Goal: Task Accomplishment & Management: Complete application form

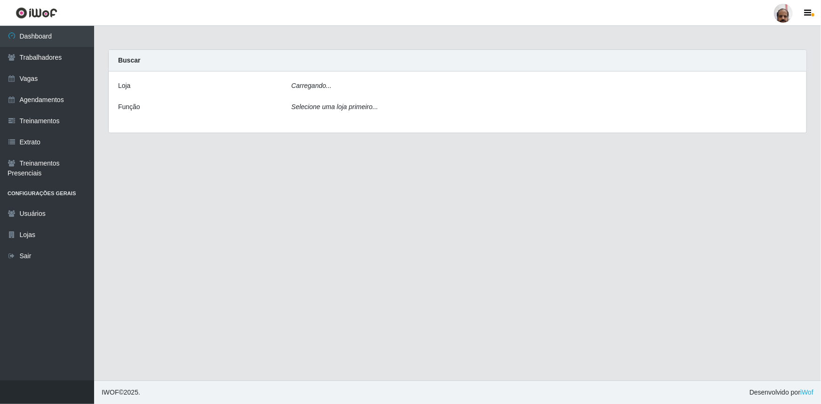
click at [35, 55] on link "Trabalhadores" at bounding box center [47, 57] width 94 height 21
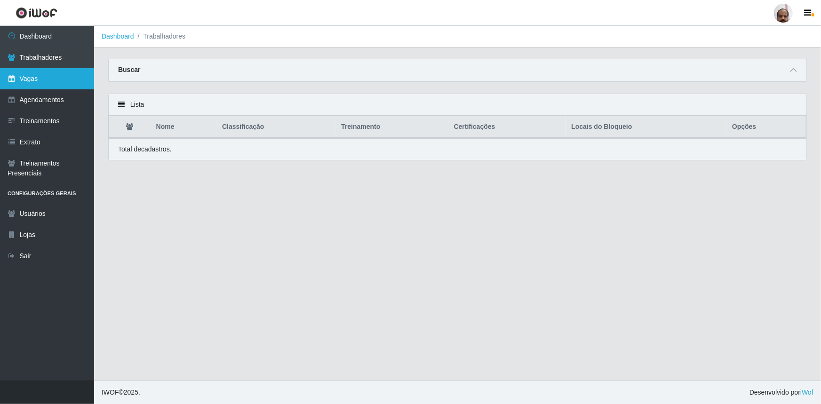
click at [33, 78] on link "Vagas" at bounding box center [47, 78] width 94 height 21
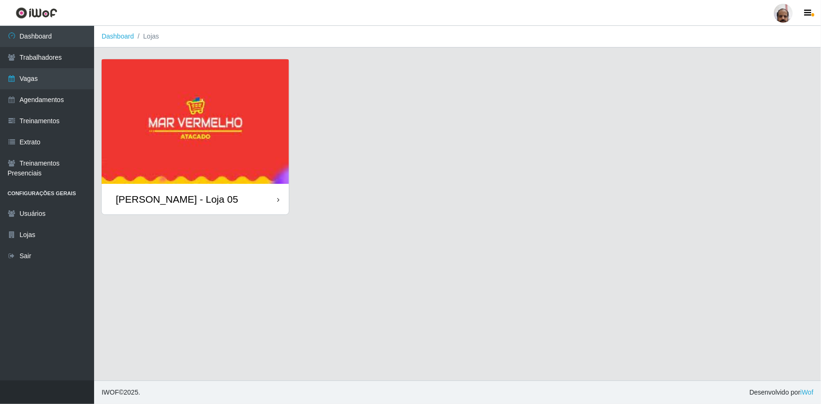
click at [160, 119] on img at bounding box center [195, 121] width 187 height 125
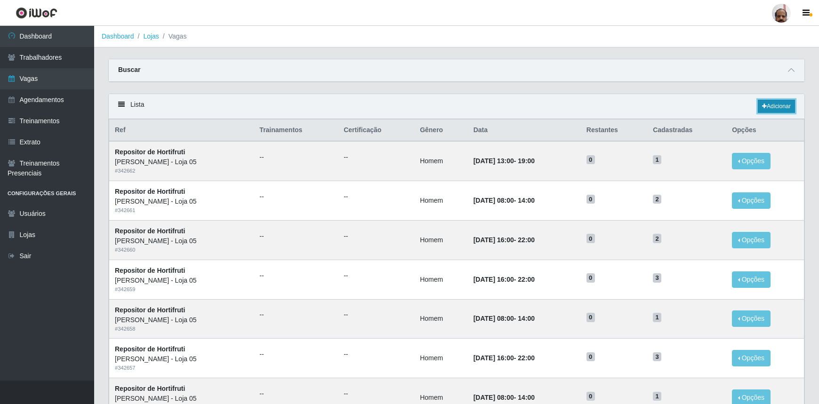
click at [764, 105] on icon at bounding box center [764, 107] width 5 height 6
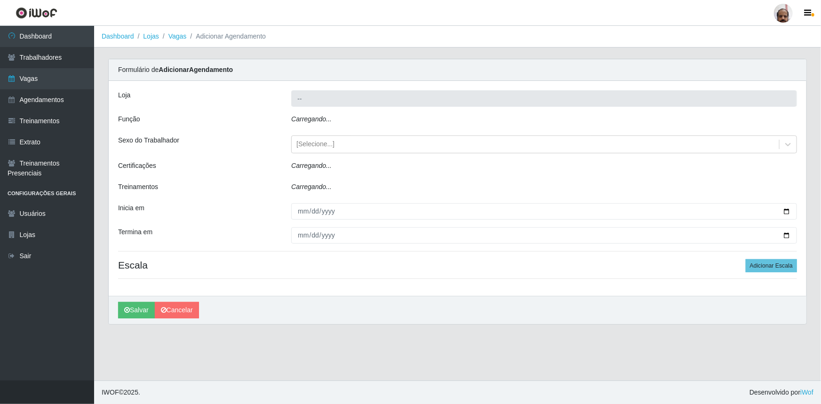
type input "[PERSON_NAME] - Loja 05"
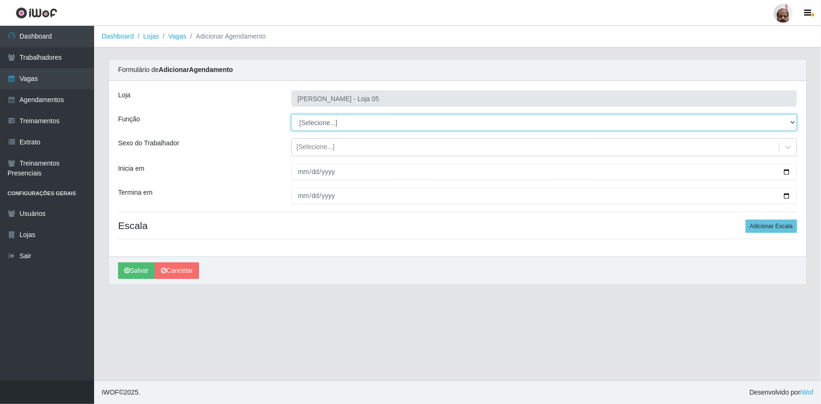
click at [793, 121] on select "[Selecione...] ASG ASG + ASG ++ Auxiliar de Depósito Auxiliar de Depósito + Aux…" at bounding box center [544, 122] width 506 height 16
select select "110"
click at [291, 114] on select "[Selecione...] ASG ASG + ASG ++ Auxiliar de Depósito Auxiliar de Depósito + Aux…" at bounding box center [544, 122] width 506 height 16
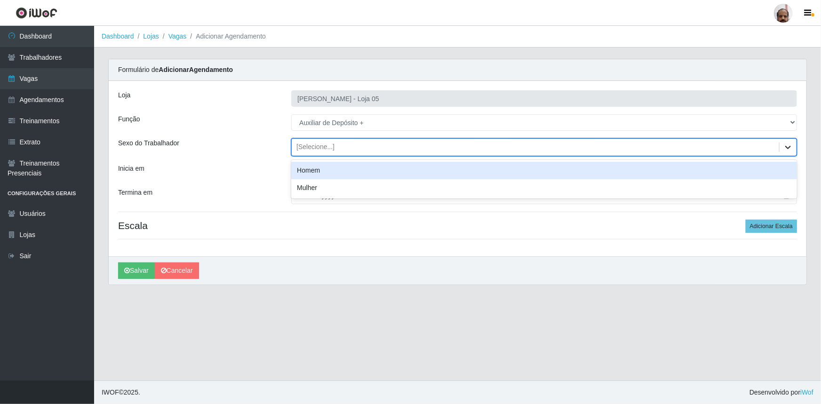
click at [790, 147] on icon at bounding box center [789, 147] width 6 height 3
click at [317, 177] on div "Homem" at bounding box center [544, 170] width 506 height 17
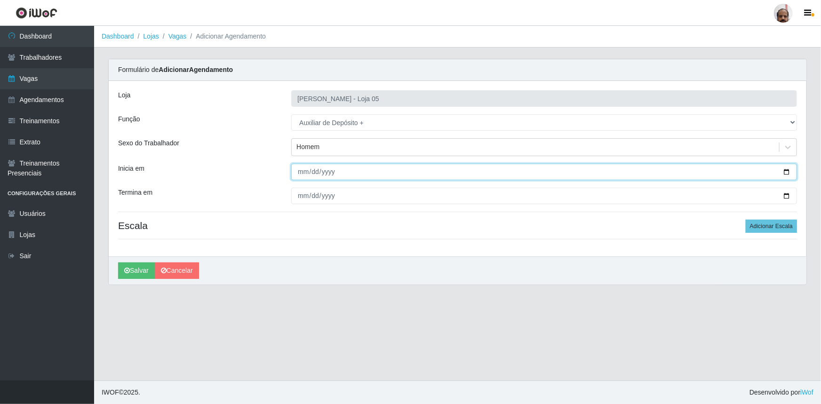
click at [786, 176] on input "Inicia em" at bounding box center [544, 172] width 506 height 16
click at [786, 173] on input "Inicia em" at bounding box center [544, 172] width 506 height 16
type input "[DATE]"
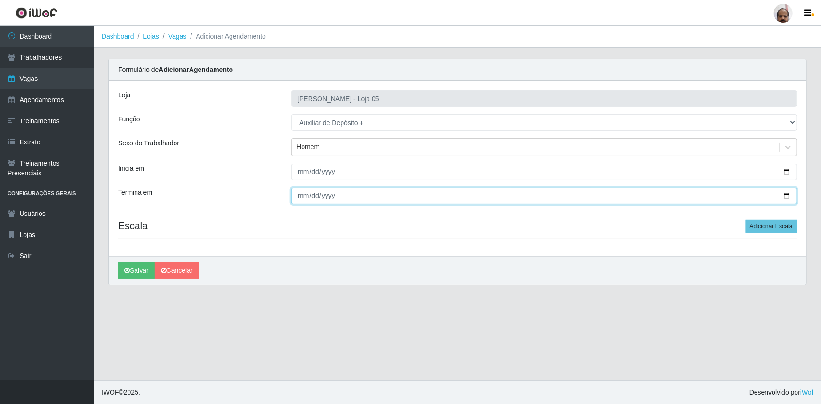
click at [786, 194] on input "Termina em" at bounding box center [544, 196] width 506 height 16
type input "[DATE]"
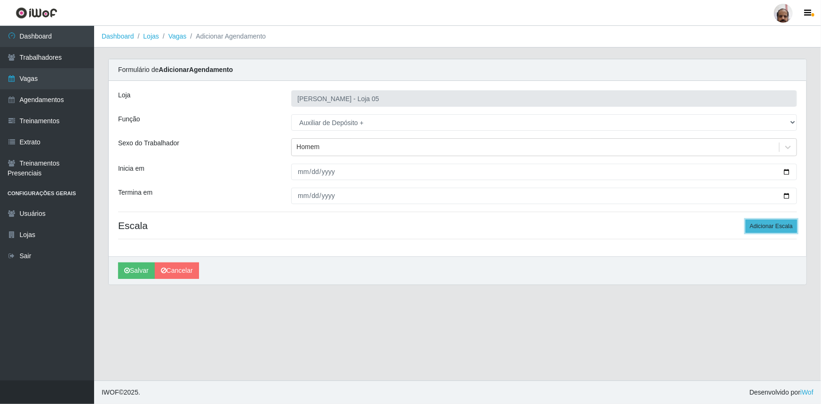
click at [757, 230] on button "Adicionar Escala" at bounding box center [771, 226] width 51 height 13
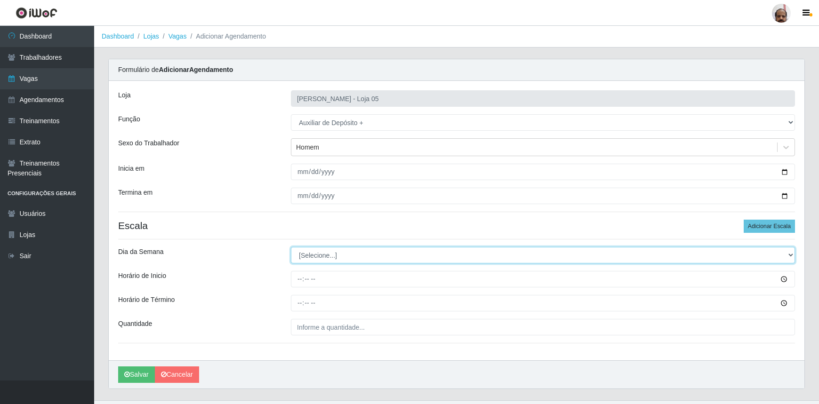
drag, startPoint x: 790, startPoint y: 255, endPoint x: 729, endPoint y: 254, distance: 61.2
click at [790, 255] on select "[Selecione...] Segunda Terça Quarta Quinta Sexta Sábado Domingo" at bounding box center [543, 255] width 504 height 16
select select "4"
click at [291, 247] on select "[Selecione...] Segunda Terça Quarta Quinta Sexta Sábado Domingo" at bounding box center [543, 255] width 504 height 16
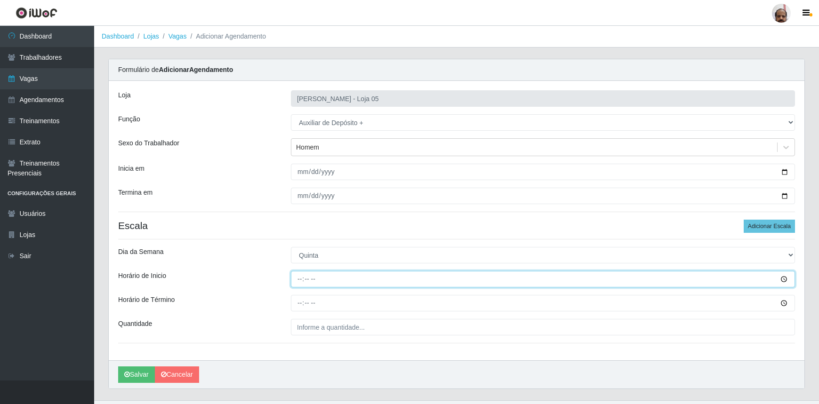
click at [299, 278] on input "Horário de Inicio" at bounding box center [543, 279] width 504 height 16
type input "23:00"
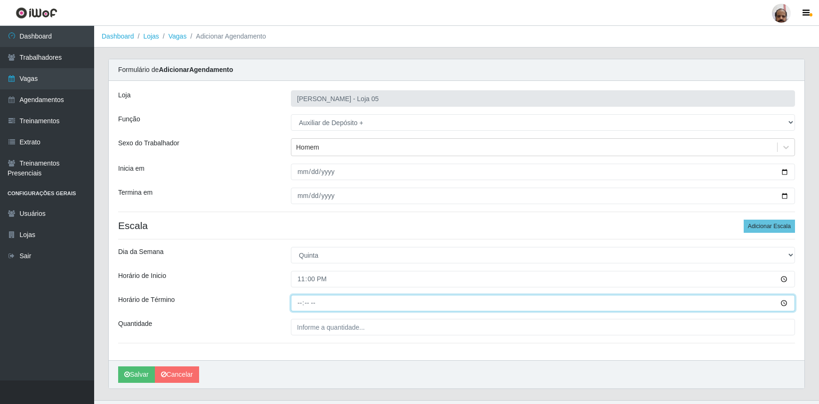
click at [296, 304] on input "Horário de Término" at bounding box center [543, 303] width 504 height 16
type input "05:00"
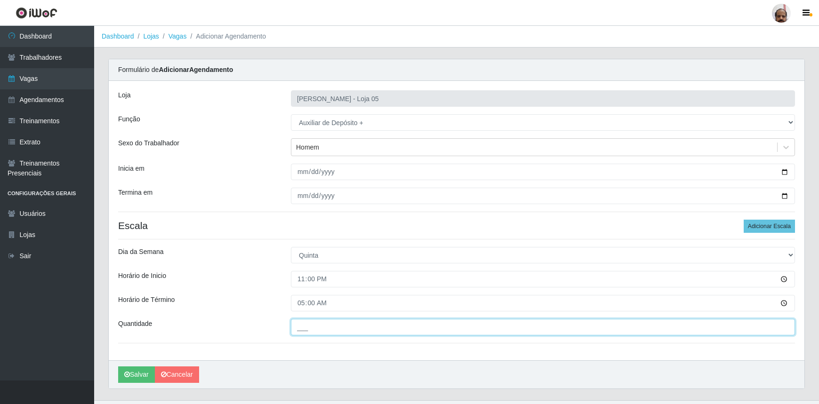
click at [322, 330] on input "___" at bounding box center [543, 327] width 504 height 16
type input "2__"
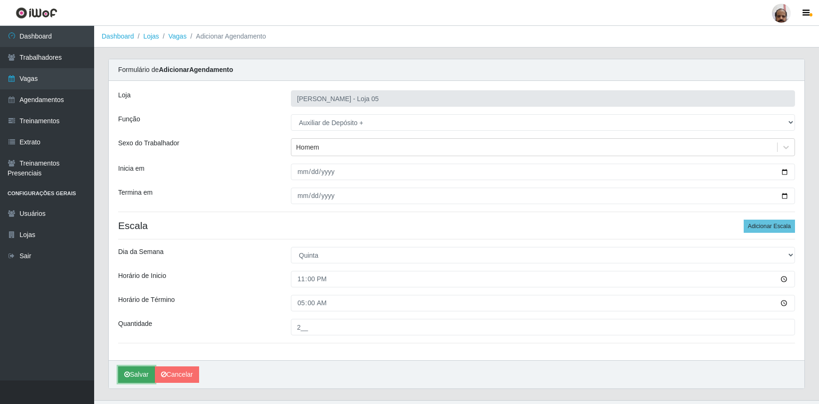
click at [132, 376] on button "Salvar" at bounding box center [136, 375] width 37 height 16
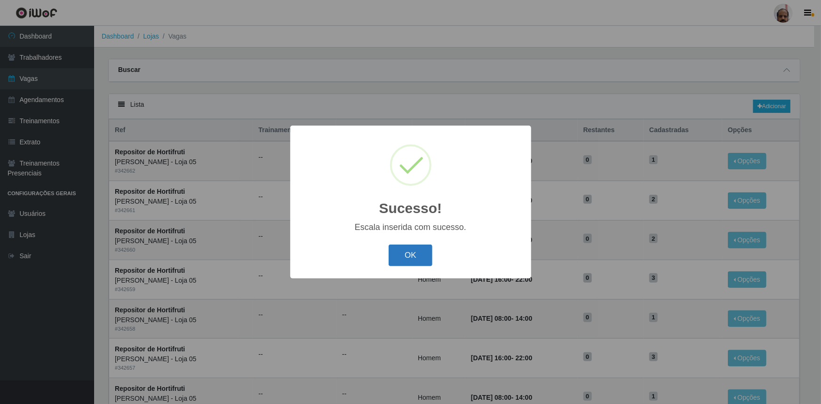
click at [405, 252] on button "OK" at bounding box center [411, 256] width 44 height 22
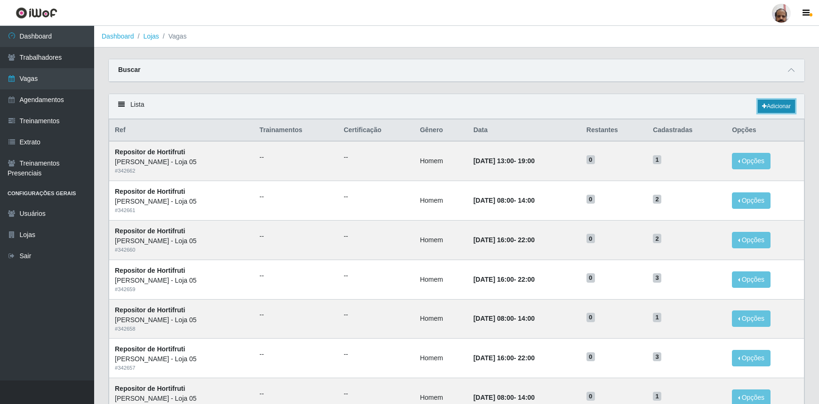
click at [783, 109] on link "Adicionar" at bounding box center [776, 106] width 37 height 13
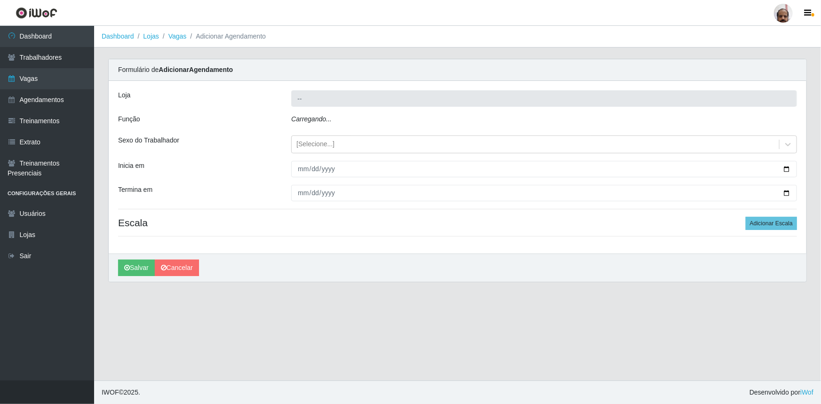
type input "[PERSON_NAME] - Loja 05"
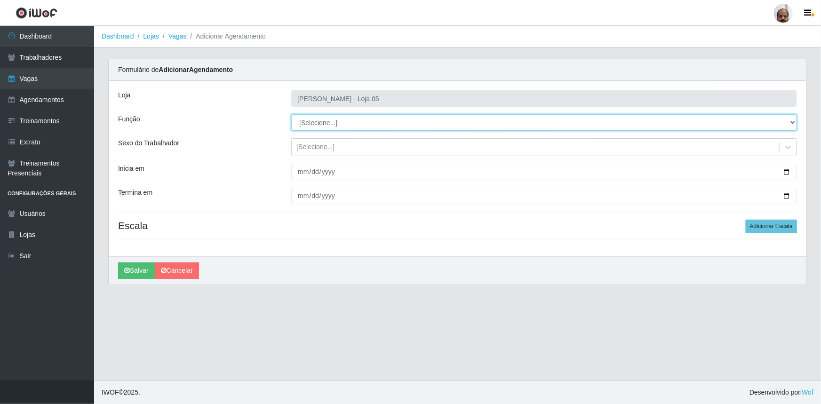
click at [791, 121] on select "[Selecione...] ASG ASG + ASG ++ Auxiliar de Depósito Auxiliar de Depósito + Aux…" at bounding box center [544, 122] width 506 height 16
select select "82"
click at [291, 114] on select "[Selecione...] ASG ASG + ASG ++ Auxiliar de Depósito Auxiliar de Depósito + Aux…" at bounding box center [544, 122] width 506 height 16
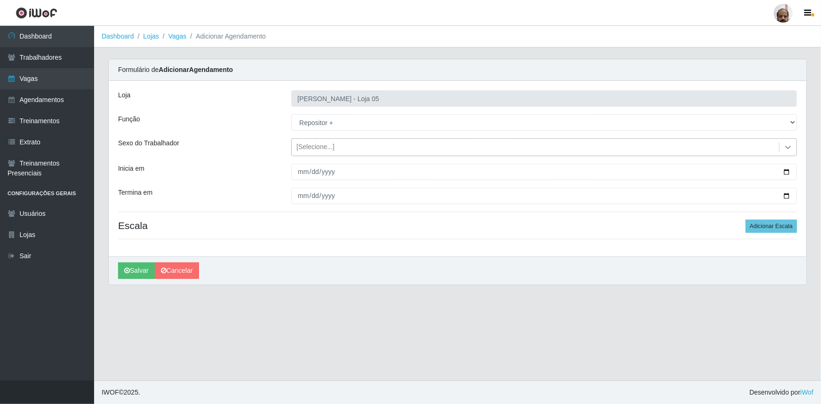
click at [785, 150] on icon at bounding box center [788, 147] width 9 height 9
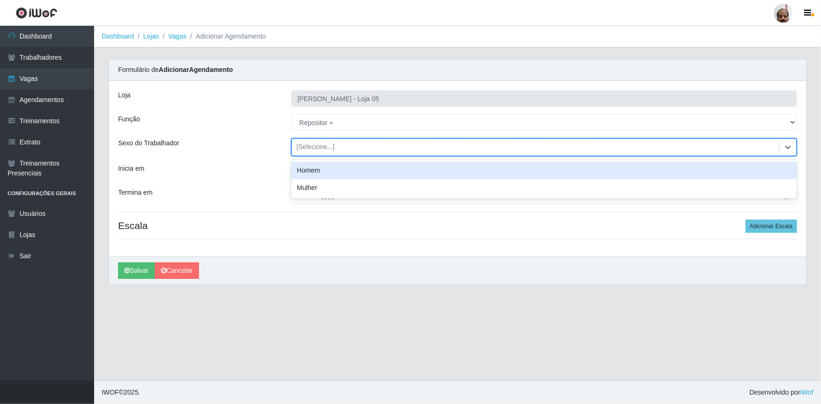
click at [323, 175] on div "Homem" at bounding box center [544, 170] width 506 height 17
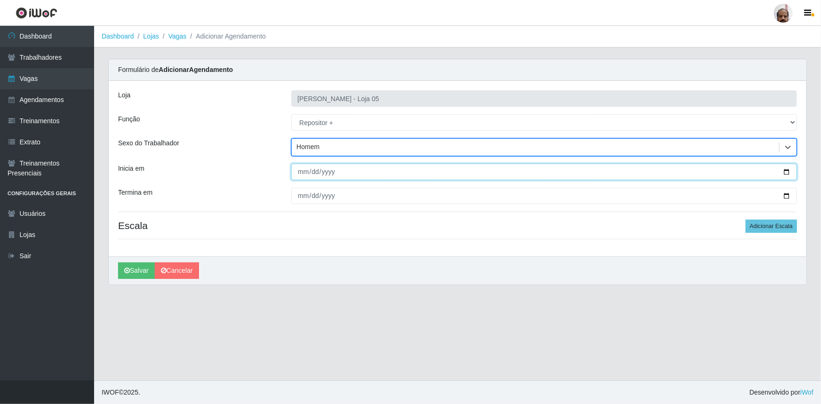
click at [301, 172] on input "Inicia em" at bounding box center [544, 172] width 506 height 16
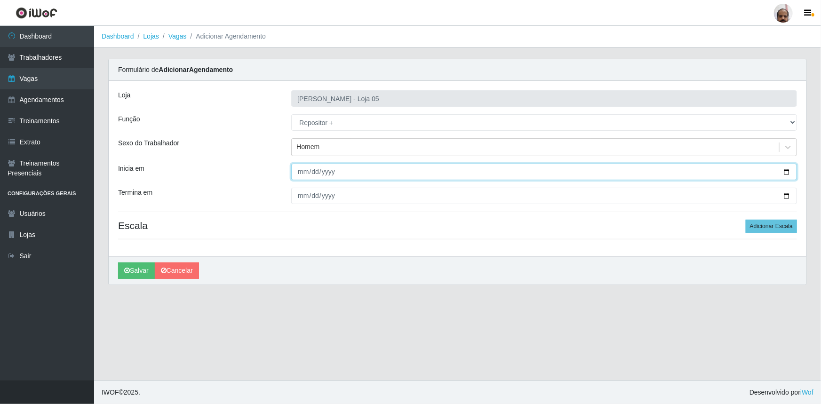
click at [791, 172] on input "Inicia em" at bounding box center [544, 172] width 506 height 16
click at [788, 171] on input "Inicia em" at bounding box center [544, 172] width 506 height 16
type input "[DATE]"
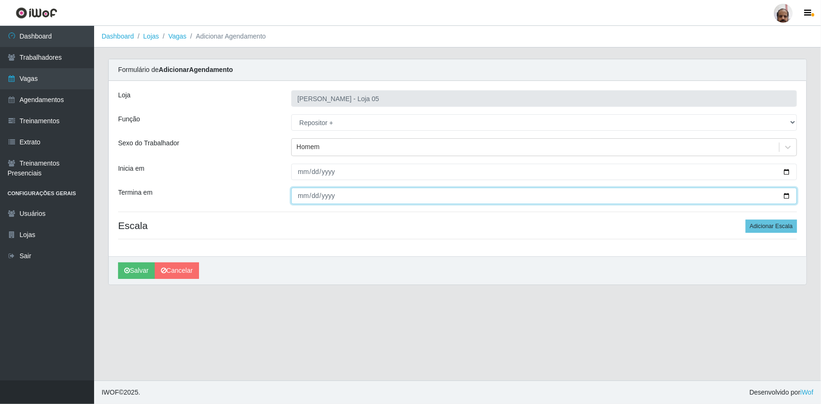
click at [788, 198] on input "Termina em" at bounding box center [544, 196] width 506 height 16
type input "[DATE]"
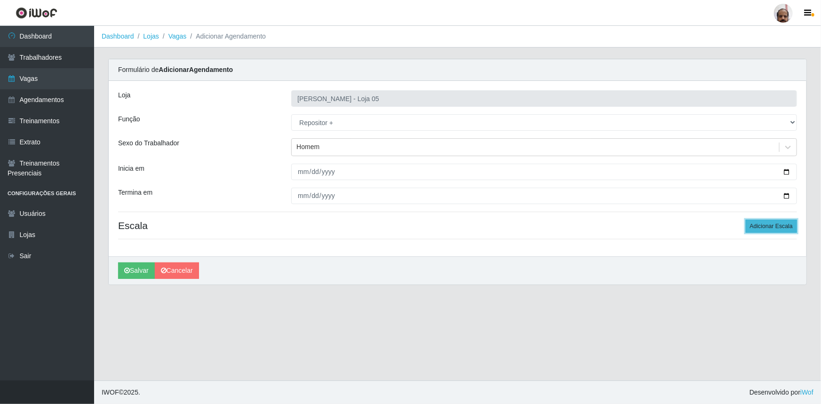
click at [765, 223] on button "Adicionar Escala" at bounding box center [771, 226] width 51 height 13
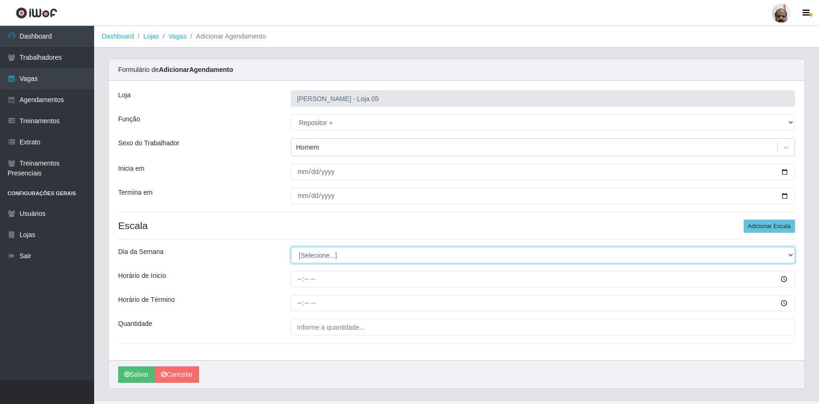
click at [787, 253] on select "[Selecione...] Segunda Terça Quarta Quinta Sexta Sábado Domingo" at bounding box center [543, 255] width 504 height 16
select select "4"
click at [291, 247] on select "[Selecione...] Segunda Terça Quarta Quinta Sexta Sábado Domingo" at bounding box center [543, 255] width 504 height 16
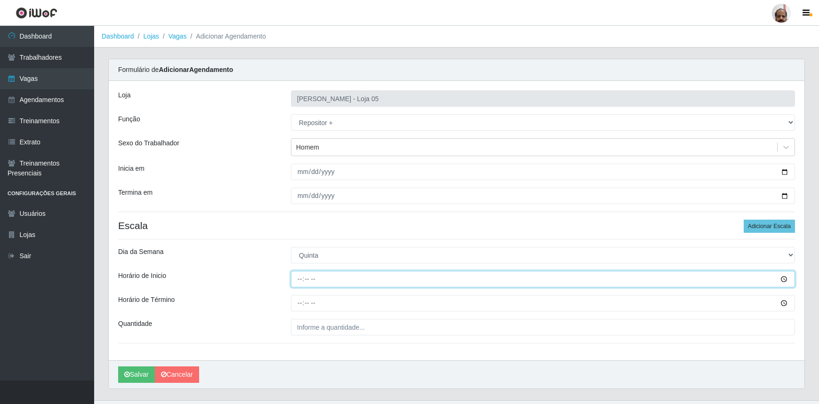
click at [788, 281] on input "Horário de Inicio" at bounding box center [543, 279] width 504 height 16
click at [301, 278] on input "Horário de Inicio" at bounding box center [543, 279] width 504 height 16
type input "23:00"
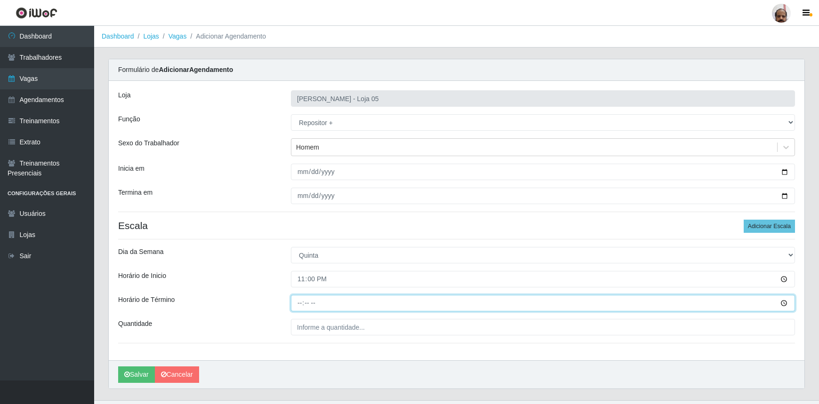
click at [301, 303] on input "Horário de Término" at bounding box center [543, 303] width 504 height 16
type input "05:00"
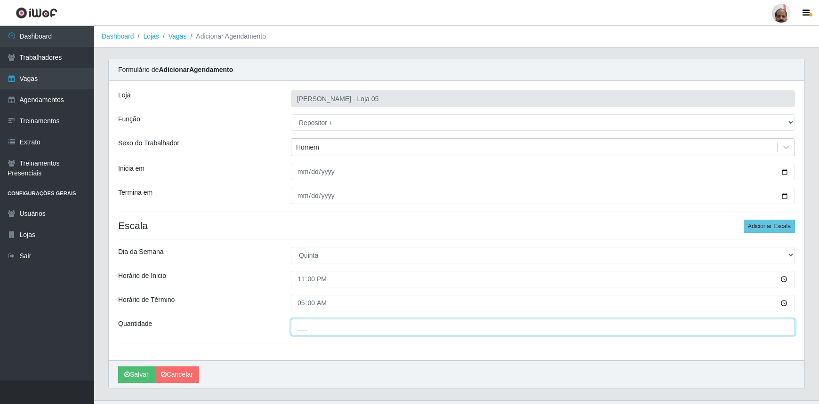
click at [369, 327] on input "___" at bounding box center [543, 327] width 504 height 16
click at [308, 331] on input "___" at bounding box center [543, 327] width 504 height 16
click at [298, 327] on input "___" at bounding box center [543, 327] width 504 height 16
type input "7__"
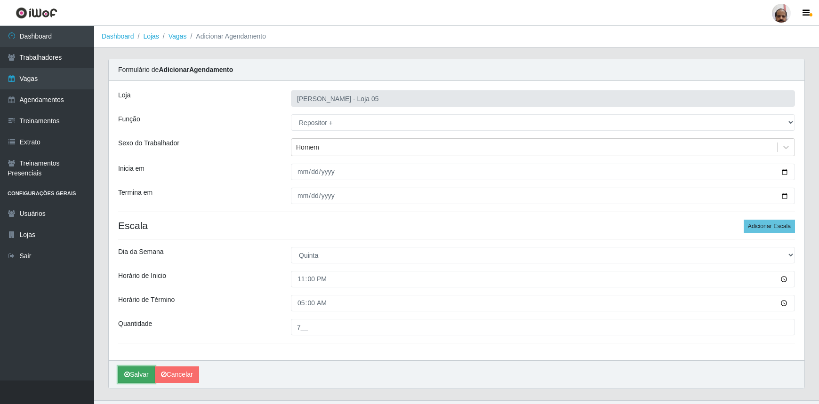
click at [139, 372] on button "Salvar" at bounding box center [136, 375] width 37 height 16
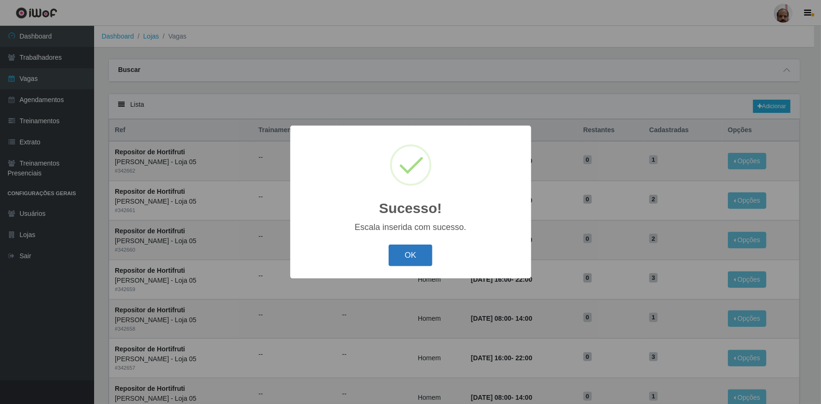
click at [407, 259] on button "OK" at bounding box center [411, 256] width 44 height 22
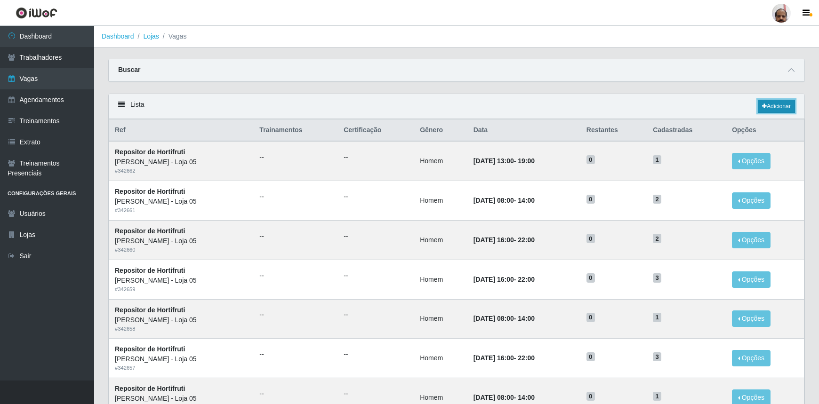
click at [774, 105] on link "Adicionar" at bounding box center [776, 106] width 37 height 13
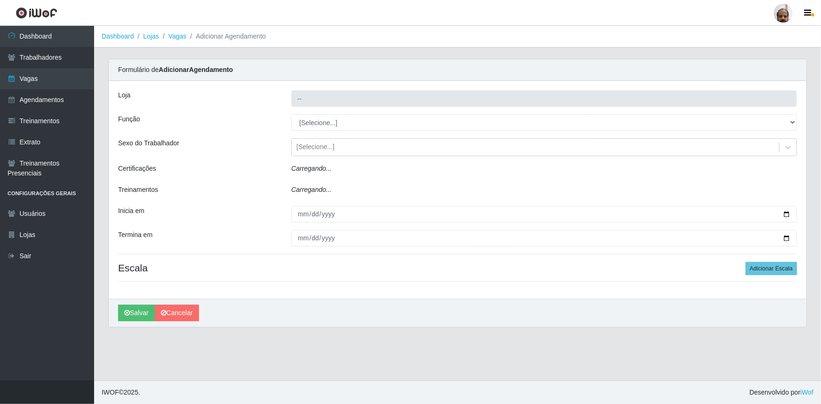
type input "[PERSON_NAME] - Loja 05"
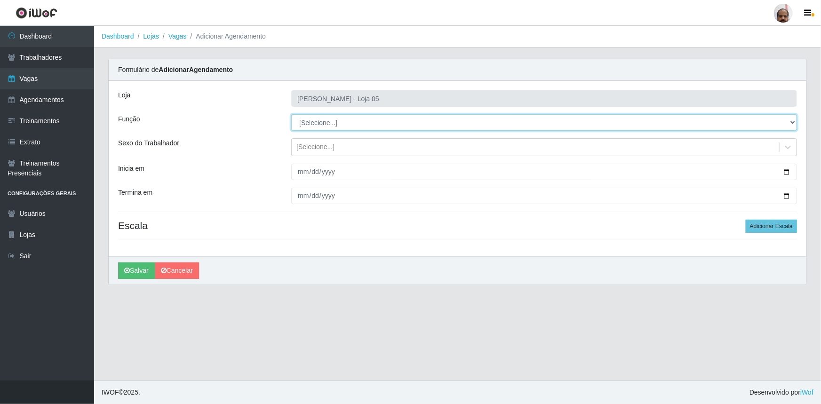
click at [793, 125] on select "[Selecione...] ASG ASG + ASG ++ Auxiliar de Depósito Auxiliar de Depósito + Aux…" at bounding box center [544, 122] width 506 height 16
select select "110"
click at [291, 114] on select "[Selecione...] ASG ASG + ASG ++ Auxiliar de Depósito Auxiliar de Depósito + Aux…" at bounding box center [544, 122] width 506 height 16
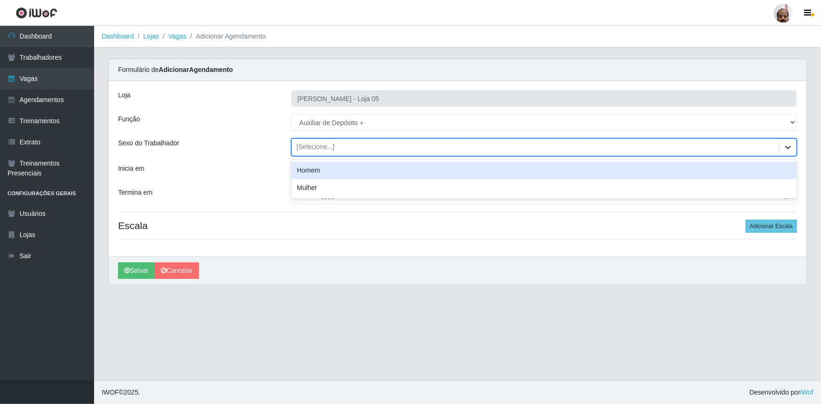
click at [785, 149] on icon at bounding box center [788, 147] width 9 height 9
click at [315, 172] on div "Homem" at bounding box center [544, 170] width 506 height 17
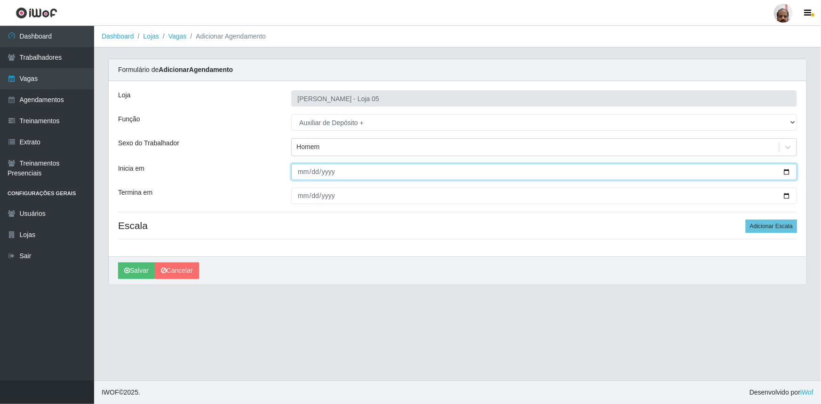
click at [787, 174] on input "Inicia em" at bounding box center [544, 172] width 506 height 16
type input "[DATE]"
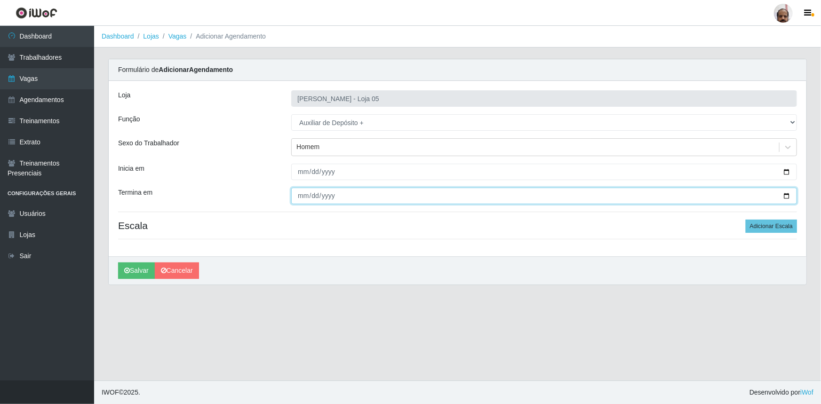
click at [790, 198] on input "Termina em" at bounding box center [544, 196] width 506 height 16
type input "[DATE]"
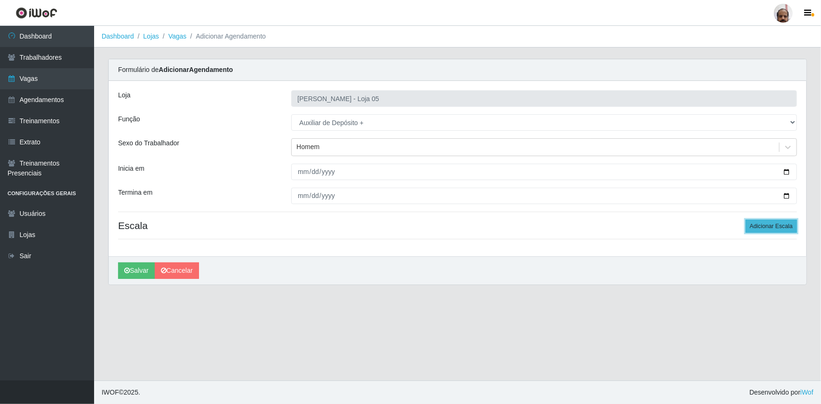
click at [770, 223] on button "Adicionar Escala" at bounding box center [771, 226] width 51 height 13
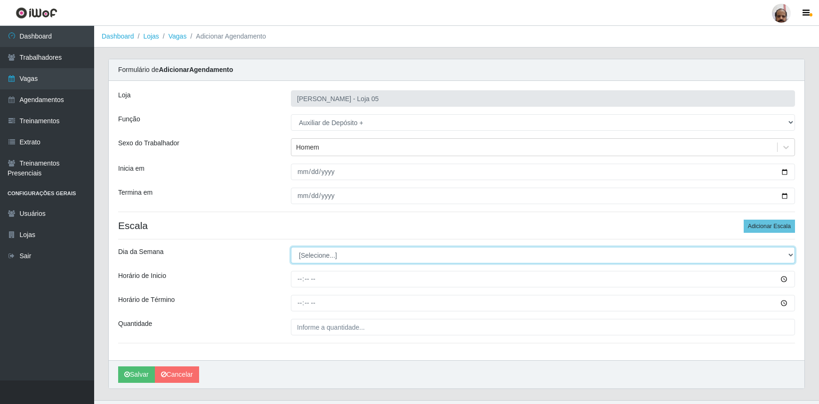
click at [786, 256] on select "[Selecione...] Segunda Terça Quarta Quinta Sexta Sábado Domingo" at bounding box center [543, 255] width 504 height 16
select select "5"
click at [291, 247] on select "[Selecione...] Segunda Terça Quarta Quinta Sexta Sábado Domingo" at bounding box center [543, 255] width 504 height 16
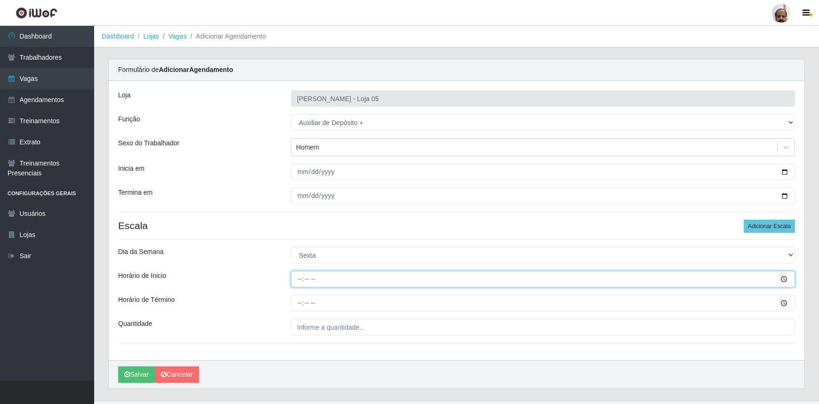
click at [302, 282] on input "Horário de Inicio" at bounding box center [543, 279] width 504 height 16
type input "23:00"
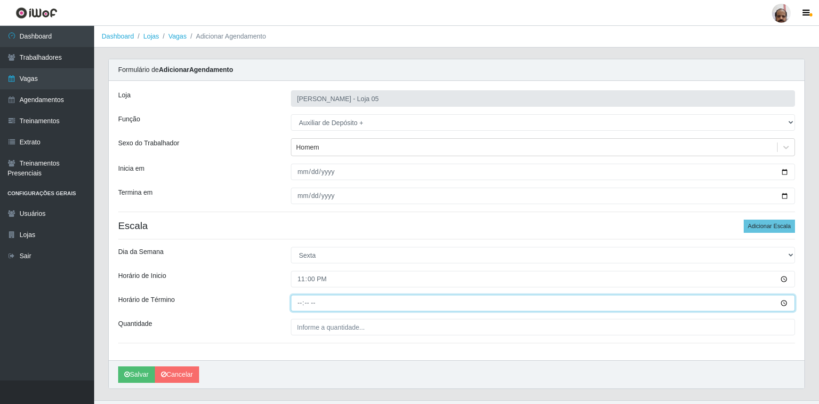
click at [295, 307] on input "Horário de Término" at bounding box center [543, 303] width 504 height 16
type input "05:00"
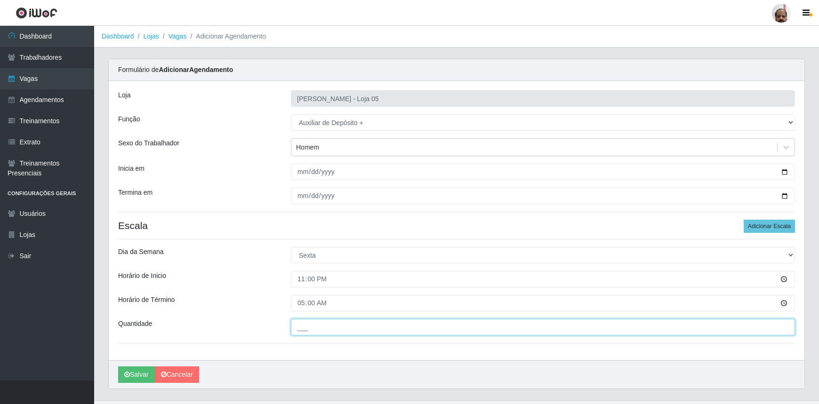
click at [358, 325] on input "___" at bounding box center [543, 327] width 504 height 16
click at [118, 367] on button "Salvar" at bounding box center [136, 375] width 37 height 16
type input "2__"
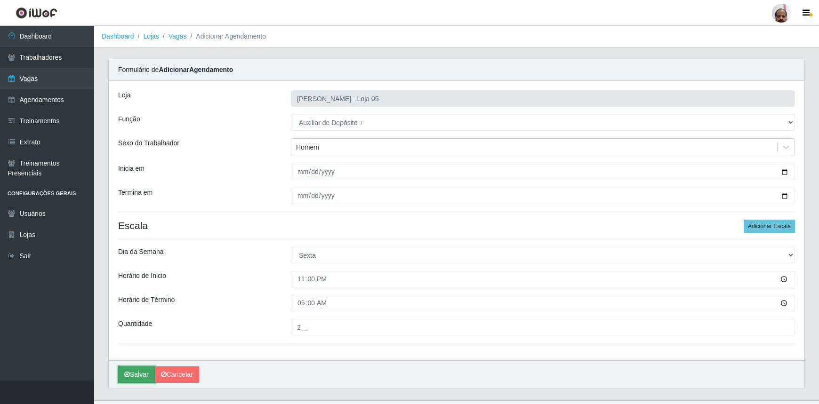
click at [129, 376] on icon "submit" at bounding box center [127, 374] width 6 height 7
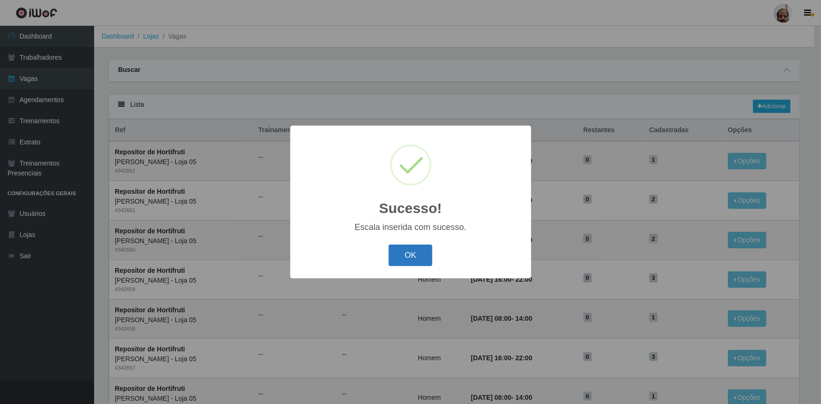
click at [404, 250] on button "OK" at bounding box center [411, 256] width 44 height 22
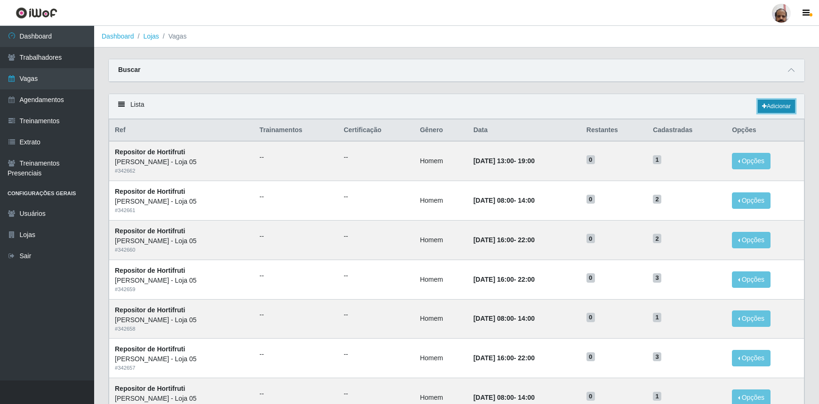
click at [782, 108] on link "Adicionar" at bounding box center [776, 106] width 37 height 13
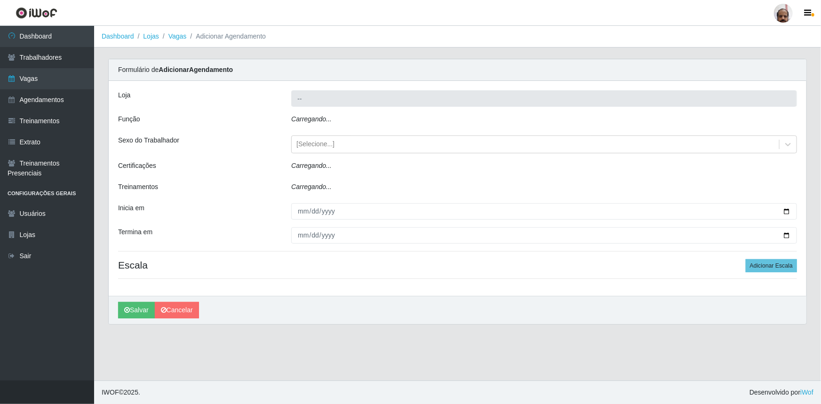
type input "[PERSON_NAME] - Loja 05"
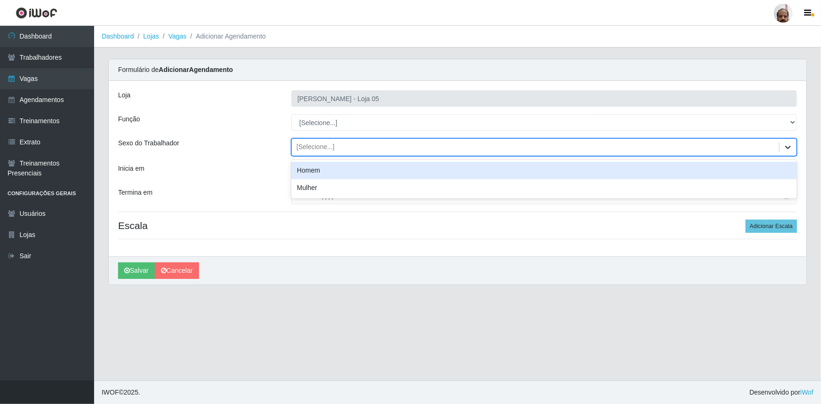
click at [796, 145] on div at bounding box center [788, 147] width 17 height 17
click at [303, 174] on div "Homem" at bounding box center [544, 170] width 506 height 17
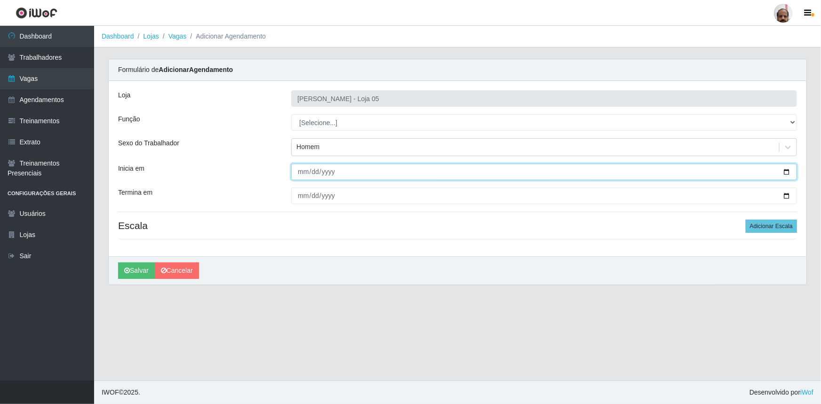
click at [296, 170] on input "Inicia em" at bounding box center [544, 172] width 506 height 16
click at [785, 174] on input "Inicia em" at bounding box center [544, 172] width 506 height 16
type input "[DATE]"
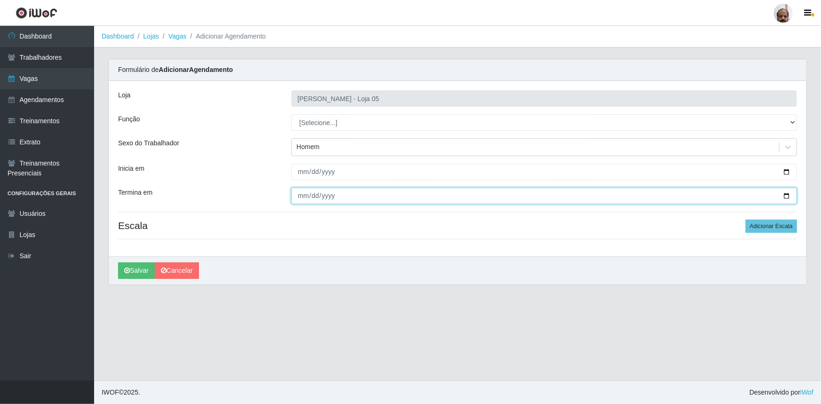
click at [787, 197] on input "Termina em" at bounding box center [544, 196] width 506 height 16
type input "[DATE]"
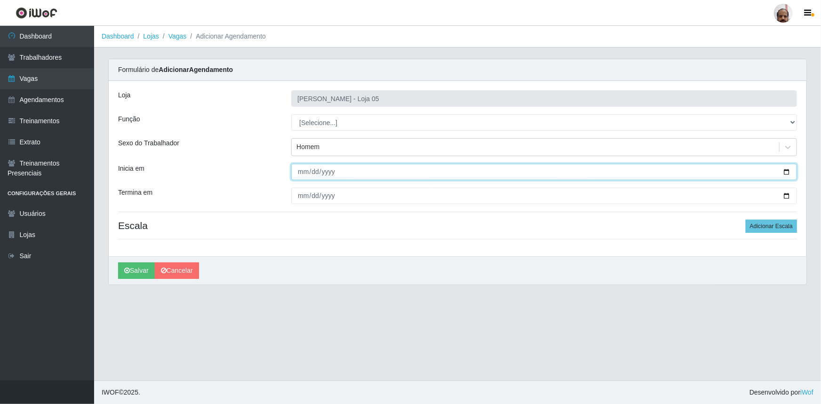
click at [790, 176] on input "[DATE]" at bounding box center [544, 172] width 506 height 16
type input "[DATE]"
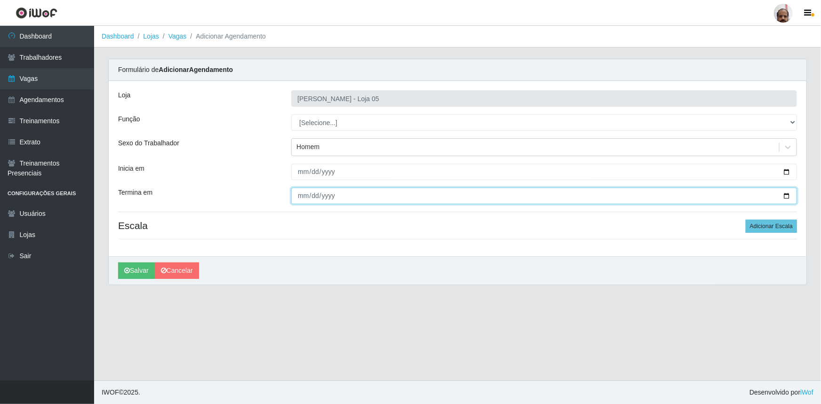
click at [790, 198] on input "[DATE]" at bounding box center [544, 196] width 506 height 16
type input "[DATE]"
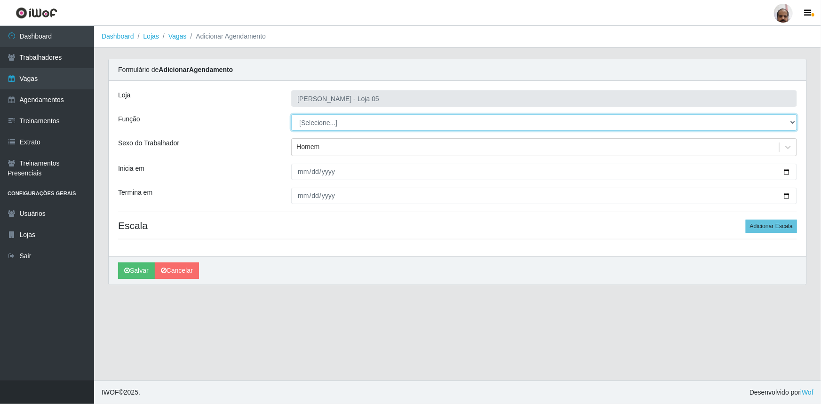
click at [791, 118] on select "[Selecione...] ASG ASG + ASG ++ Auxiliar de Depósito Auxiliar de Depósito + Aux…" at bounding box center [544, 122] width 506 height 16
select select "82"
click at [291, 114] on select "[Selecione...] ASG ASG + ASG ++ Auxiliar de Depósito Auxiliar de Depósito + Aux…" at bounding box center [544, 122] width 506 height 16
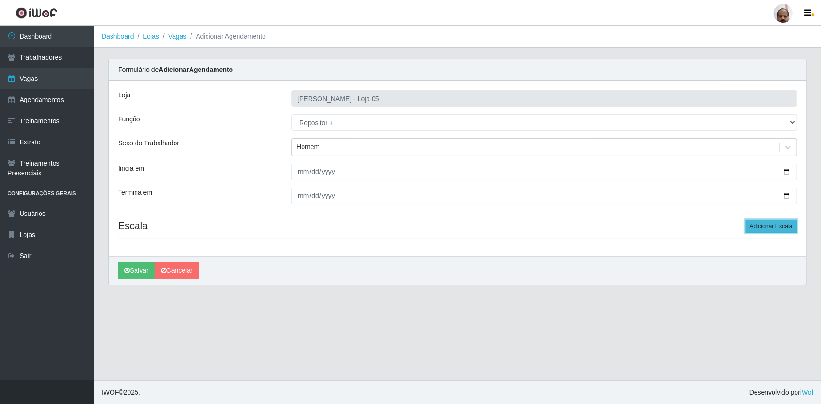
click at [779, 230] on button "Adicionar Escala" at bounding box center [771, 226] width 51 height 13
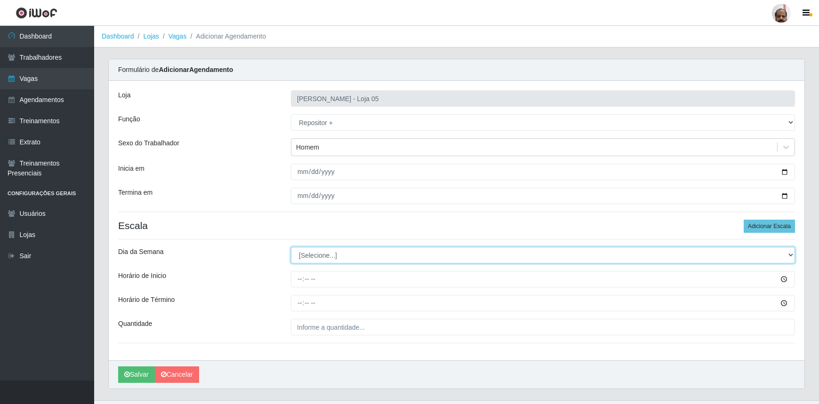
click at [788, 255] on select "[Selecione...] Segunda Terça Quarta Quinta Sexta Sábado Domingo" at bounding box center [543, 255] width 504 height 16
select select "5"
click at [291, 247] on select "[Selecione...] Segunda Terça Quarta Quinta Sexta Sábado Domingo" at bounding box center [543, 255] width 504 height 16
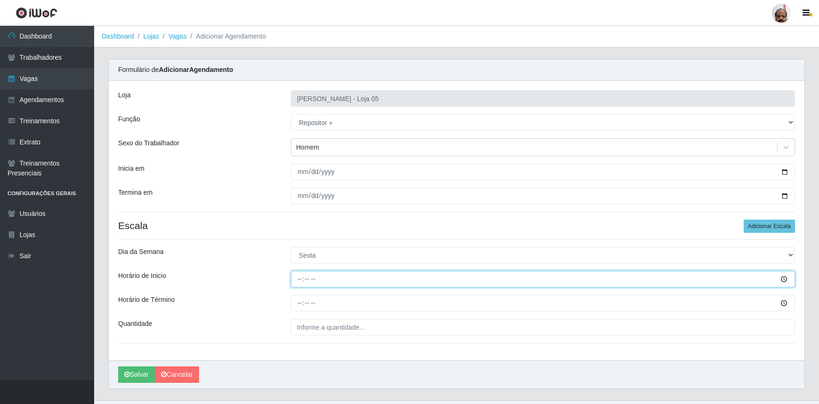
click at [301, 282] on input "Horário de Inicio" at bounding box center [543, 279] width 504 height 16
type input "23:00"
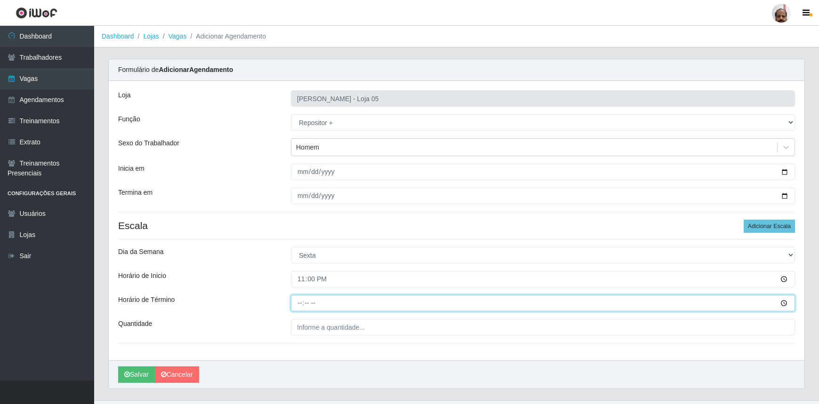
click at [301, 305] on input "Horário de Término" at bounding box center [543, 303] width 504 height 16
type input "05:00"
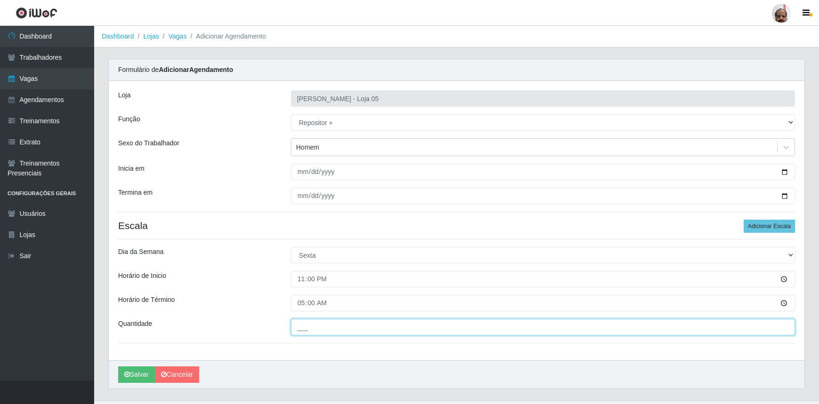
click at [449, 330] on input "___" at bounding box center [543, 327] width 504 height 16
type input "7__"
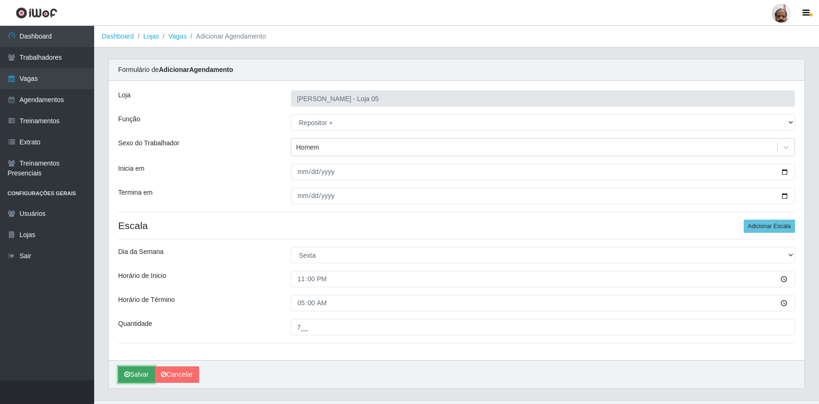
click at [137, 369] on button "Salvar" at bounding box center [136, 375] width 37 height 16
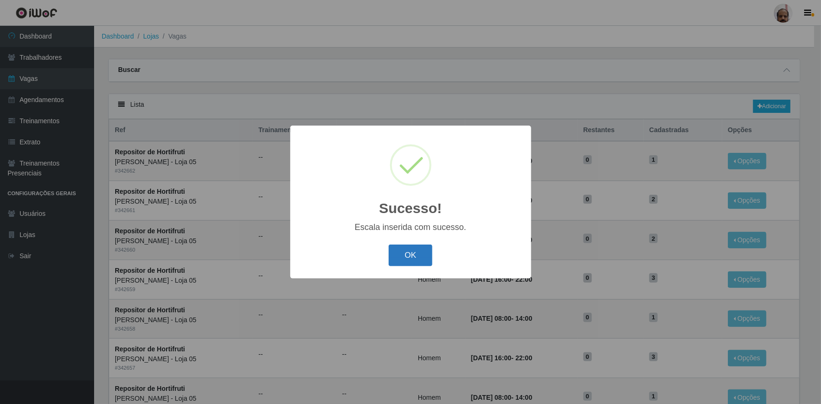
click at [418, 254] on button "OK" at bounding box center [411, 256] width 44 height 22
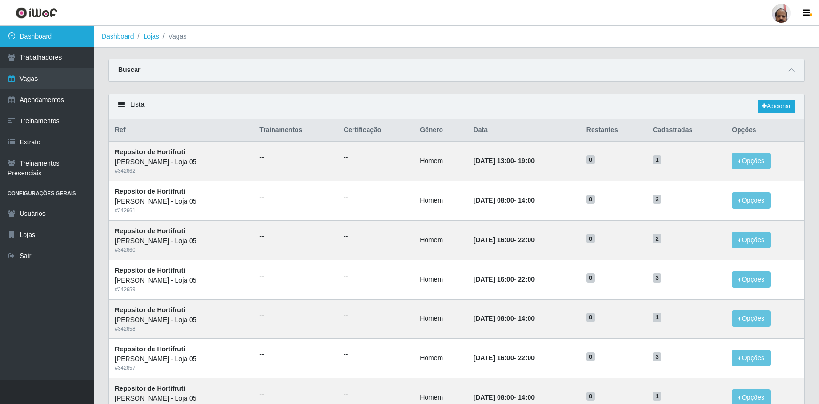
click at [45, 36] on link "Dashboard" at bounding box center [47, 36] width 94 height 21
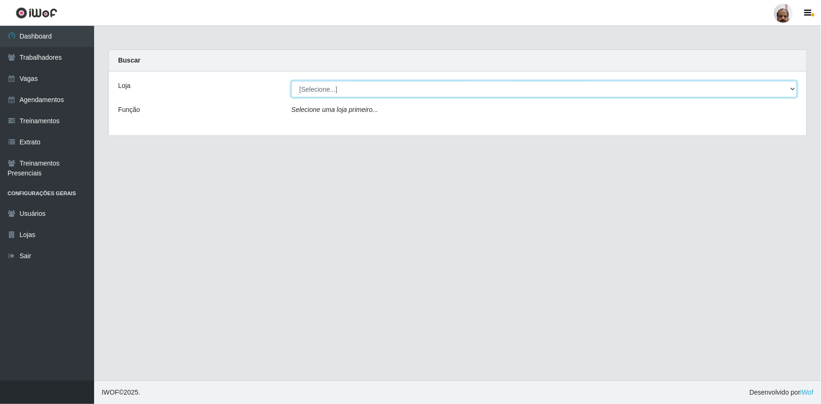
click at [796, 89] on select "[Selecione...] Mar Vermelho - Loja 05" at bounding box center [544, 89] width 506 height 16
select select "252"
click at [291, 81] on select "[Selecione...] Mar Vermelho - Loja 05" at bounding box center [544, 89] width 506 height 16
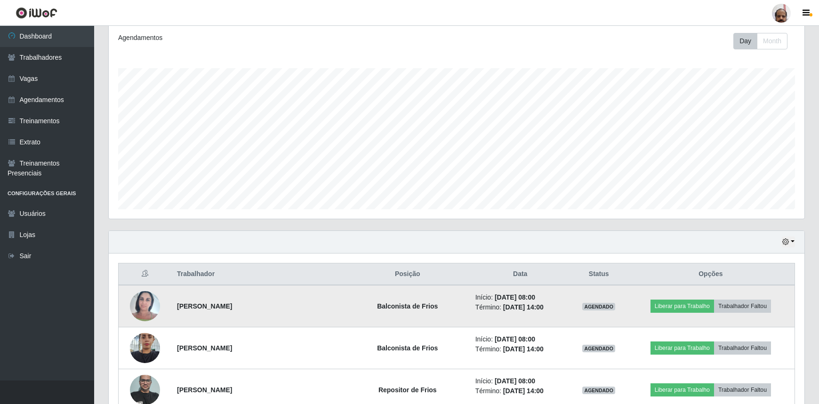
scroll to position [128, 0]
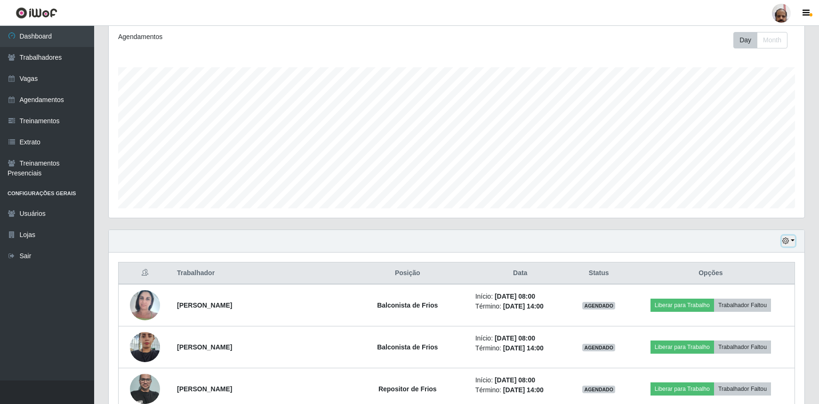
click at [786, 241] on icon "button" at bounding box center [785, 241] width 7 height 7
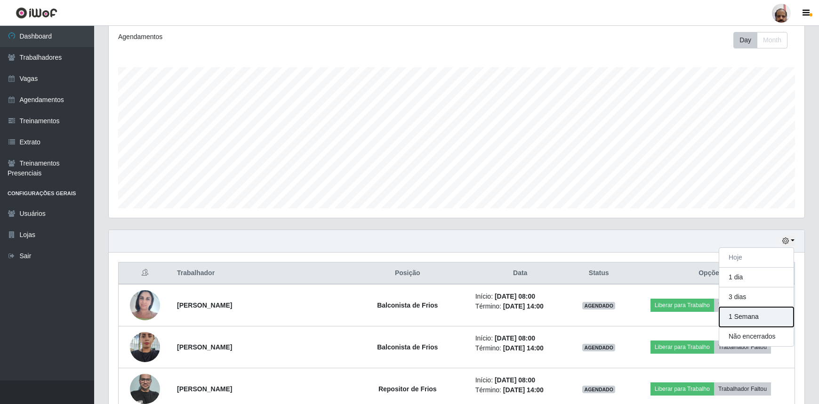
click at [743, 320] on button "1 Semana" at bounding box center [756, 317] width 74 height 20
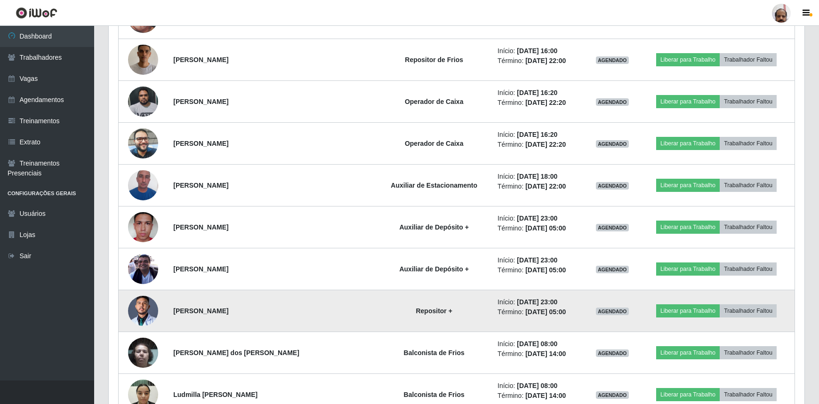
scroll to position [2097, 0]
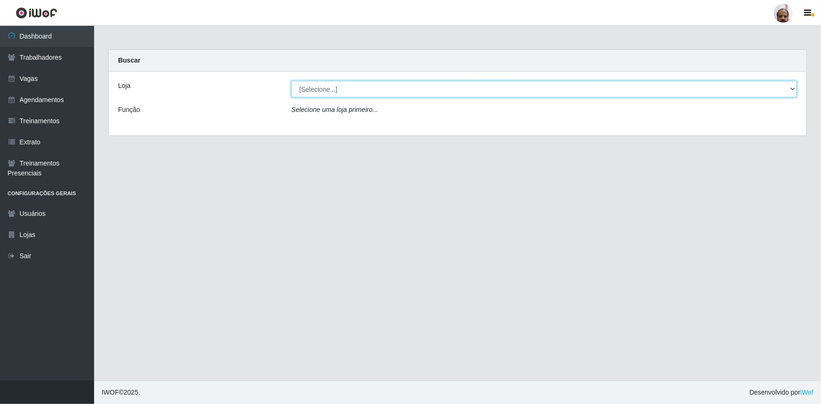
click at [791, 88] on select "[Selecione...] Mar Vermelho - Loja 05" at bounding box center [544, 89] width 506 height 16
select select "252"
click at [291, 81] on select "[Selecione...] Mar Vermelho - Loja 05" at bounding box center [544, 89] width 506 height 16
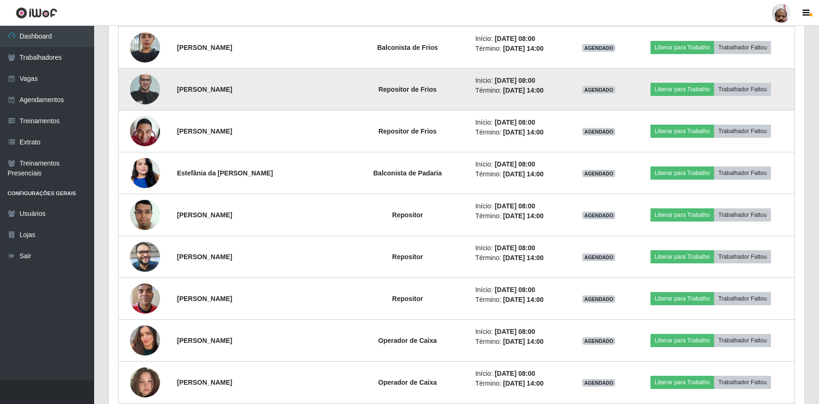
scroll to position [299, 0]
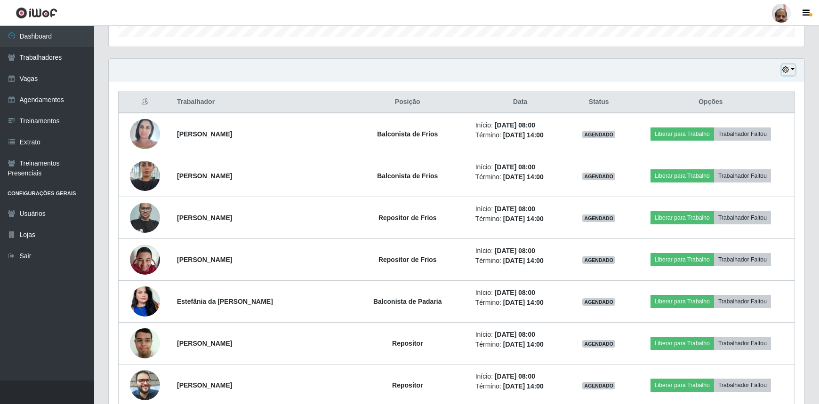
click at [786, 72] on icon "button" at bounding box center [785, 69] width 7 height 7
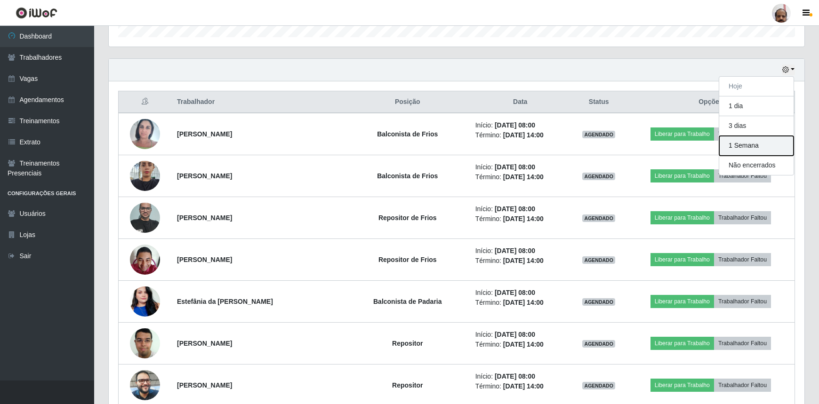
click at [748, 143] on button "1 Semana" at bounding box center [756, 146] width 74 height 20
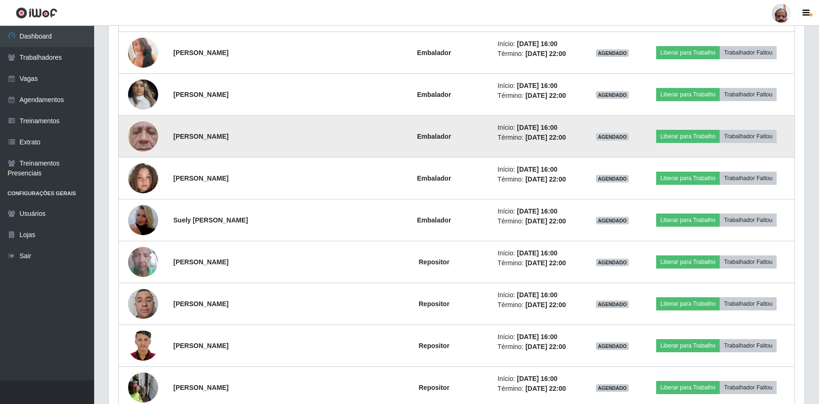
scroll to position [1593, 0]
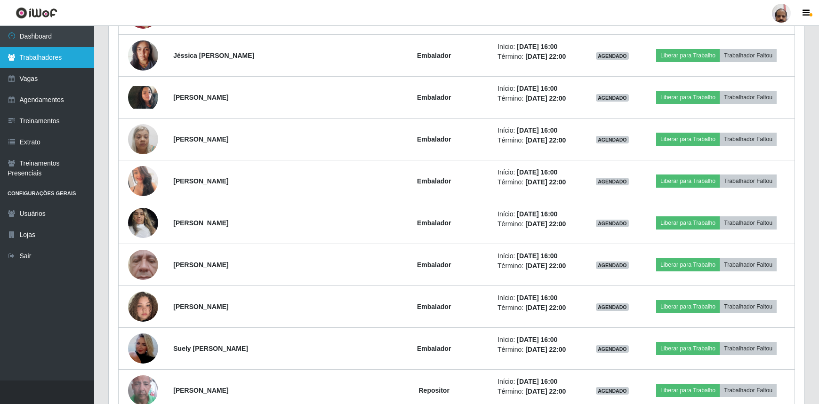
click at [60, 57] on link "Trabalhadores" at bounding box center [47, 57] width 94 height 21
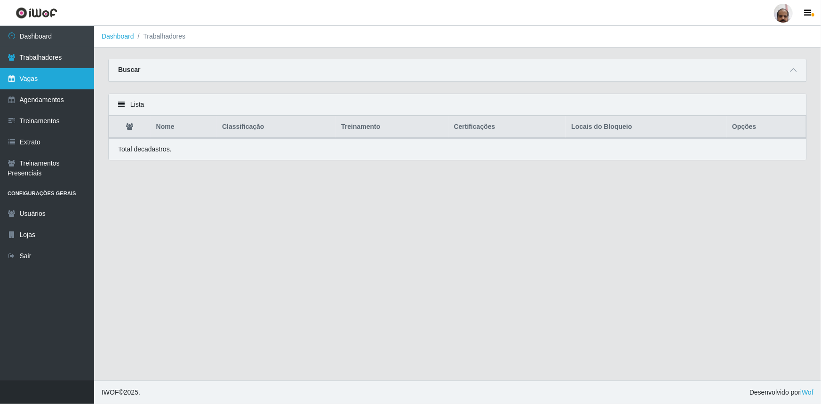
click at [24, 76] on link "Vagas" at bounding box center [47, 78] width 94 height 21
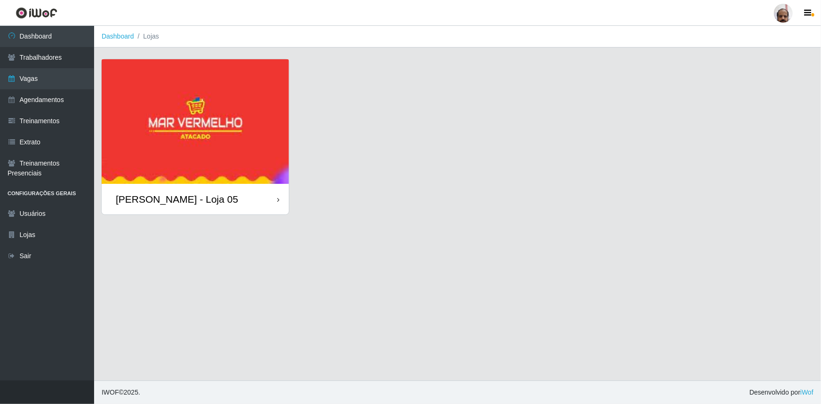
click at [160, 146] on img at bounding box center [195, 121] width 187 height 125
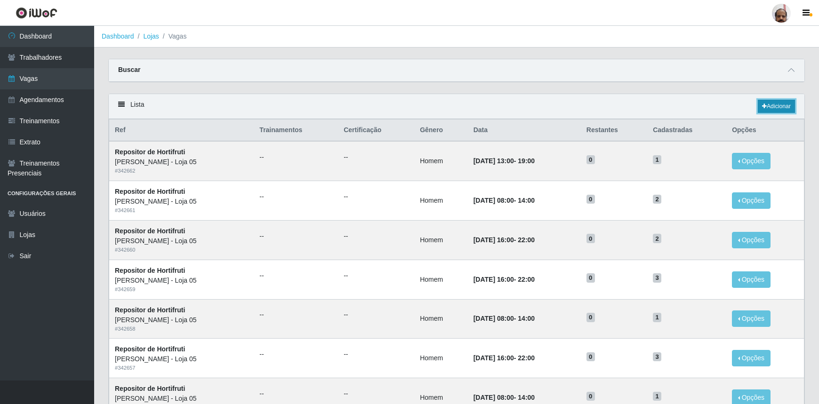
click at [768, 110] on link "Adicionar" at bounding box center [776, 106] width 37 height 13
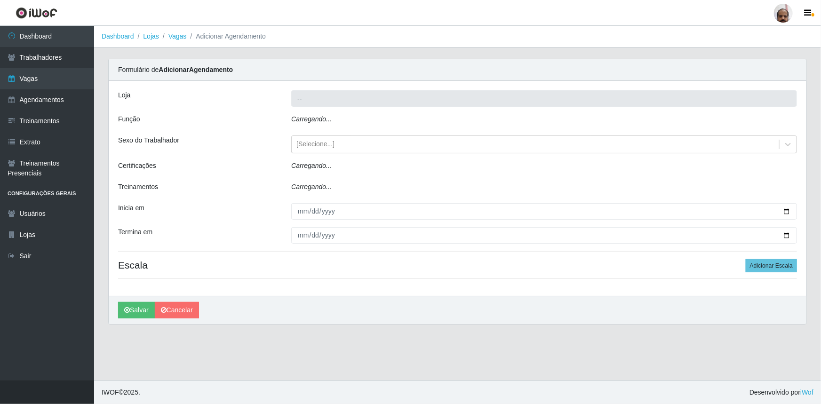
type input "[PERSON_NAME] - Loja 05"
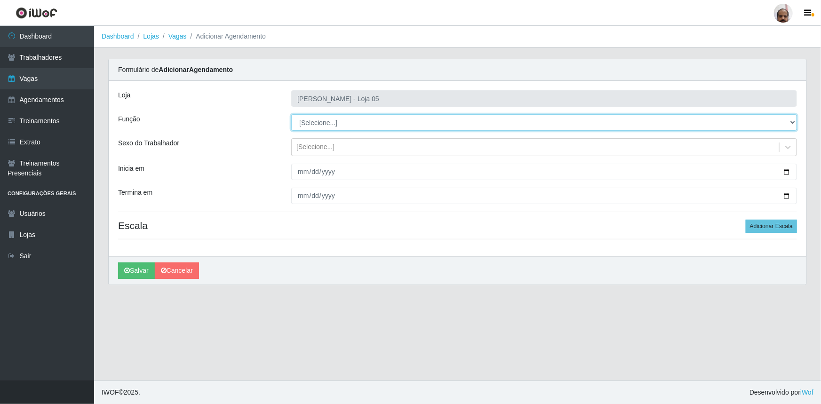
click at [796, 126] on select "[Selecione...] ASG ASG + ASG ++ Auxiliar de Depósito Auxiliar de Depósito + Aux…" at bounding box center [544, 122] width 506 height 16
select select "82"
click at [291, 114] on select "[Selecione...] ASG ASG + ASG ++ Auxiliar de Depósito Auxiliar de Depósito + Aux…" at bounding box center [544, 122] width 506 height 16
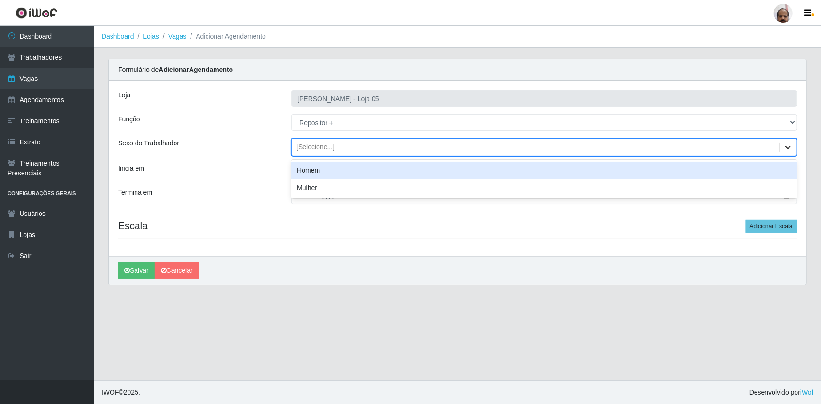
click at [787, 143] on icon at bounding box center [788, 147] width 9 height 9
click at [319, 171] on div "Homem" at bounding box center [544, 170] width 506 height 17
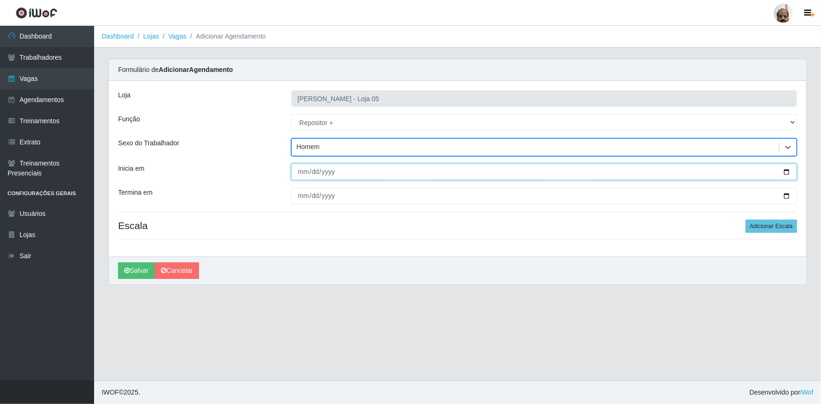
click at [788, 175] on input "Inicia em" at bounding box center [544, 172] width 506 height 16
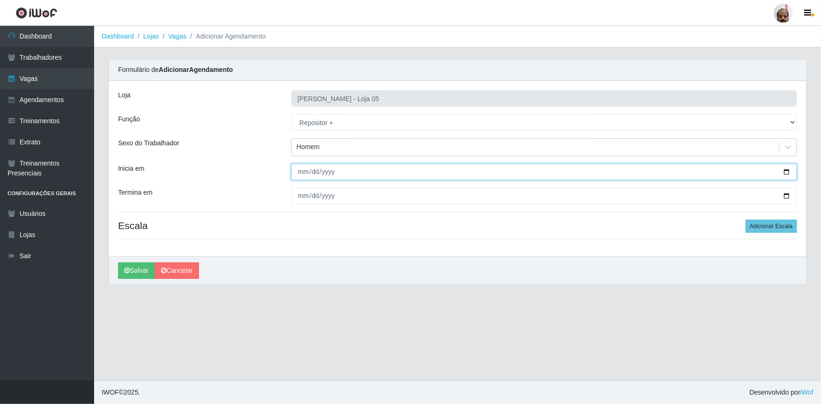
type input "[DATE]"
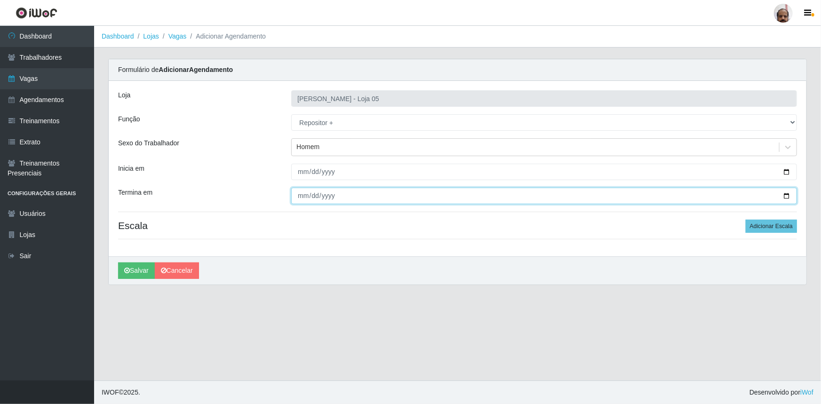
click at [785, 195] on input "Termina em" at bounding box center [544, 196] width 506 height 16
type input "[DATE]"
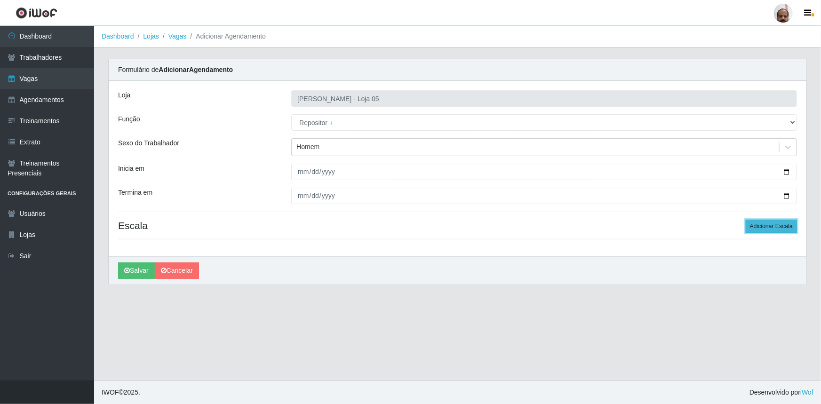
click at [779, 225] on button "Adicionar Escala" at bounding box center [771, 226] width 51 height 13
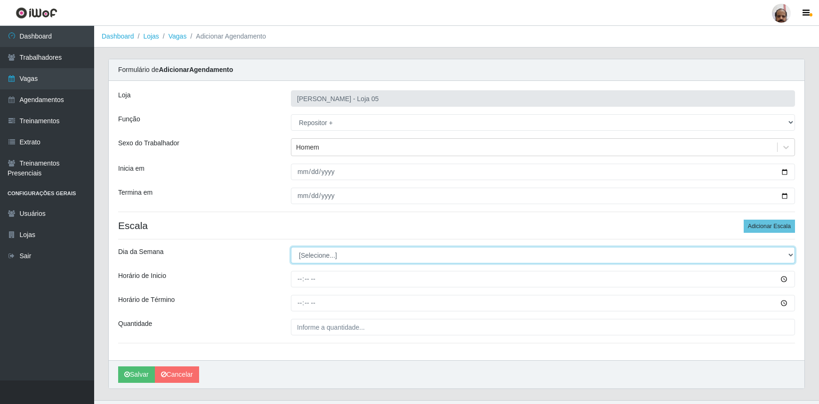
drag, startPoint x: 791, startPoint y: 253, endPoint x: 751, endPoint y: 254, distance: 39.6
click at [791, 253] on select "[Selecione...] Segunda Terça Quarta Quinta Sexta Sábado Domingo" at bounding box center [543, 255] width 504 height 16
select select "4"
click at [291, 247] on select "[Selecione...] Segunda Terça Quarta Quinta Sexta Sábado Domingo" at bounding box center [543, 255] width 504 height 16
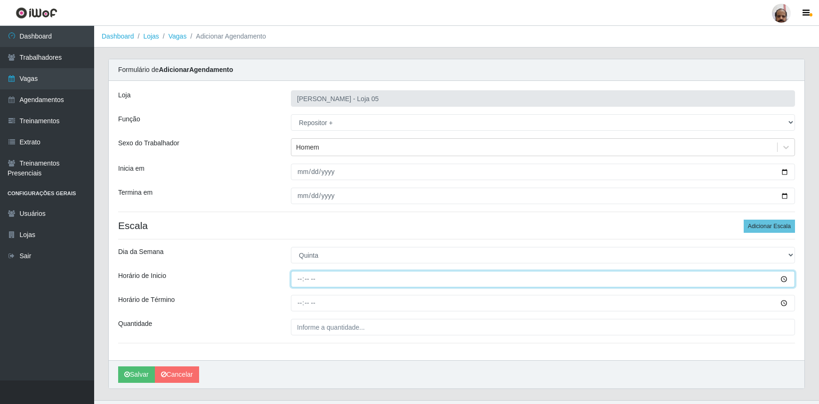
click at [306, 281] on input "Horário de Inicio" at bounding box center [543, 279] width 504 height 16
click at [301, 279] on input "Horário de Inicio" at bounding box center [543, 279] width 504 height 16
type input "23:00"
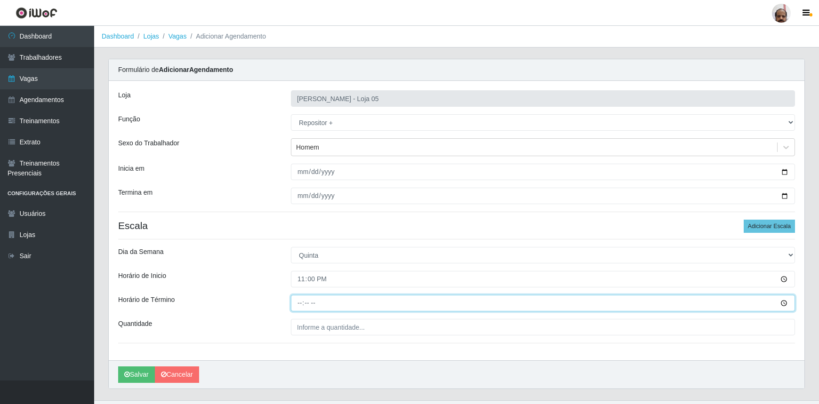
click at [295, 305] on input "Horário de Término" at bounding box center [543, 303] width 504 height 16
type input "05:00"
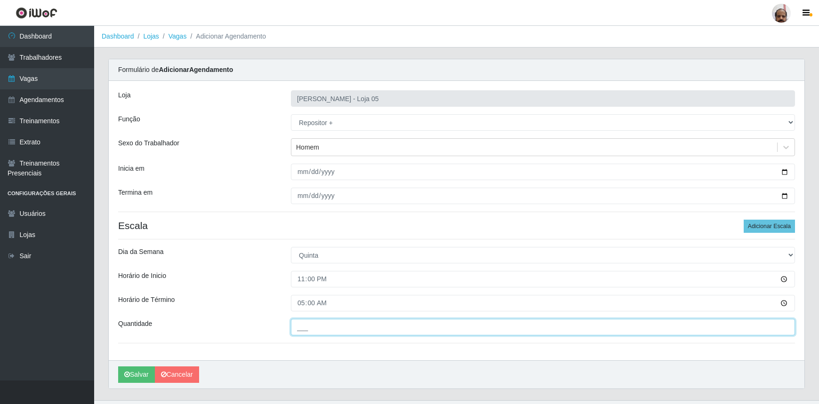
click at [310, 329] on input "___" at bounding box center [543, 327] width 504 height 16
type input "3__"
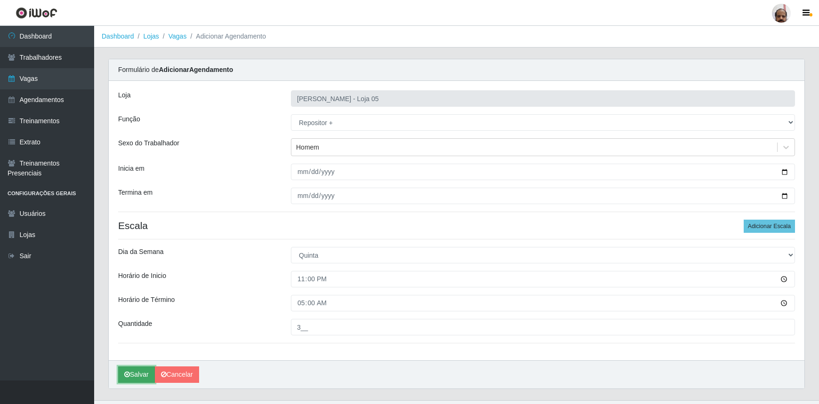
click at [135, 377] on button "Salvar" at bounding box center [136, 375] width 37 height 16
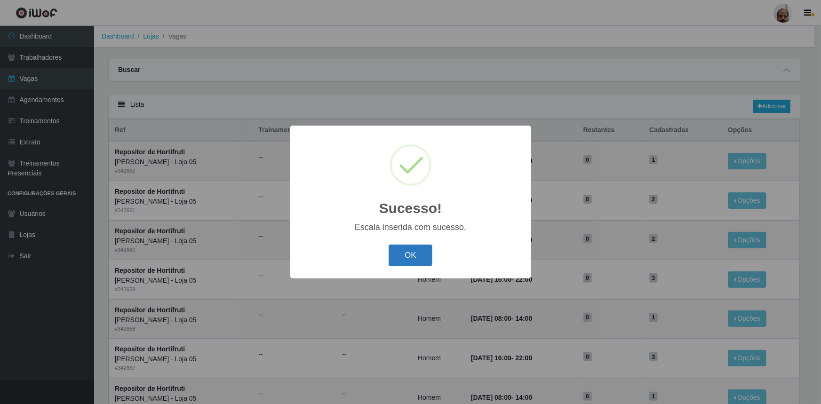
click at [411, 258] on button "OK" at bounding box center [411, 256] width 44 height 22
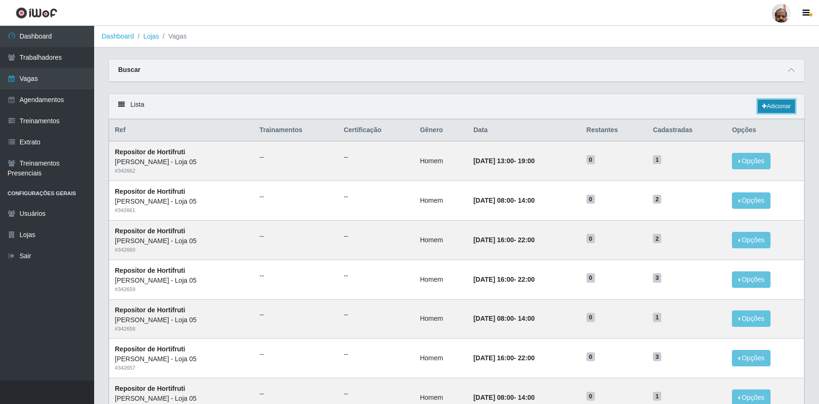
click at [786, 109] on link "Adicionar" at bounding box center [776, 106] width 37 height 13
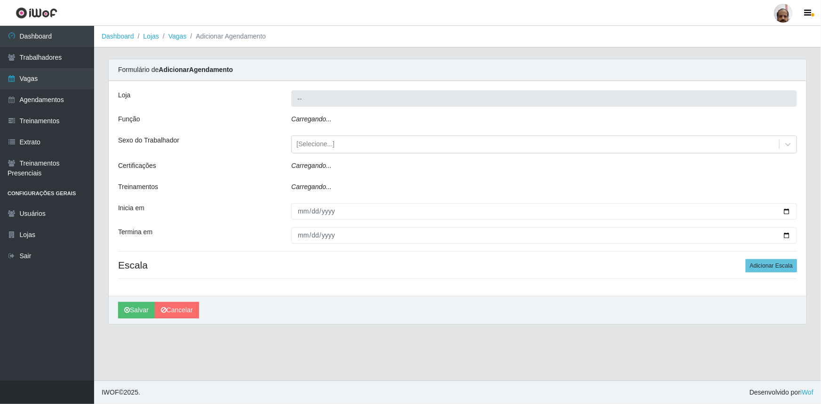
type input "[PERSON_NAME] - Loja 05"
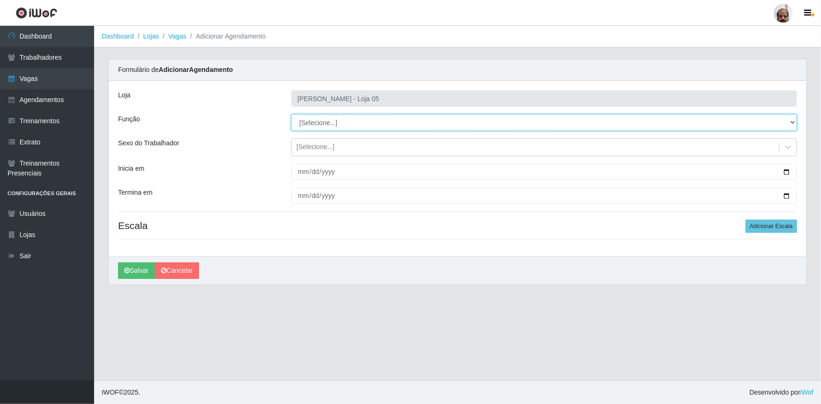
click at [793, 125] on select "[Selecione...] ASG ASG + ASG ++ Auxiliar de Depósito Auxiliar de Depósito + Aux…" at bounding box center [544, 122] width 506 height 16
select select "82"
click at [291, 114] on select "[Selecione...] ASG ASG + ASG ++ Auxiliar de Depósito Auxiliar de Depósito + Aux…" at bounding box center [544, 122] width 506 height 16
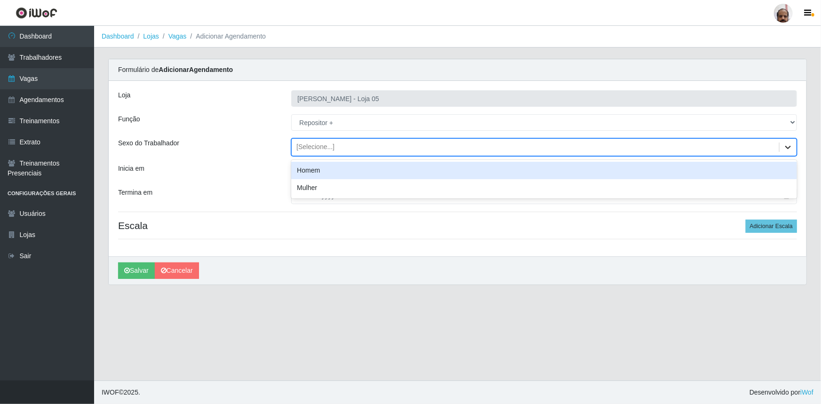
click at [788, 150] on icon at bounding box center [788, 147] width 9 height 9
click at [309, 173] on div "Homem" at bounding box center [544, 170] width 506 height 17
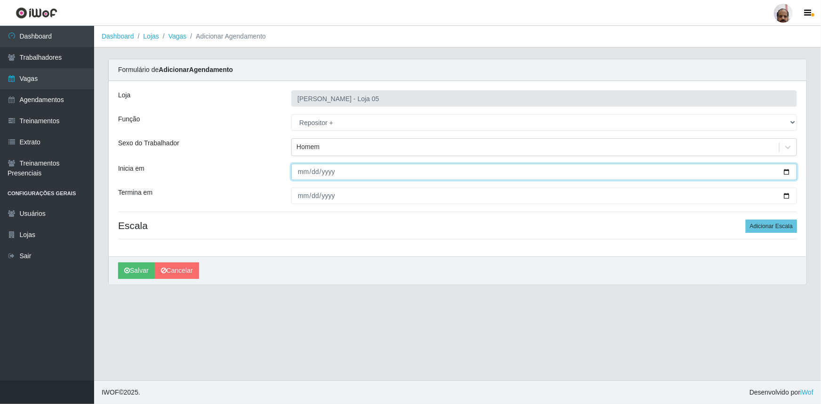
click at [786, 174] on input "Inicia em" at bounding box center [544, 172] width 506 height 16
type input "[DATE]"
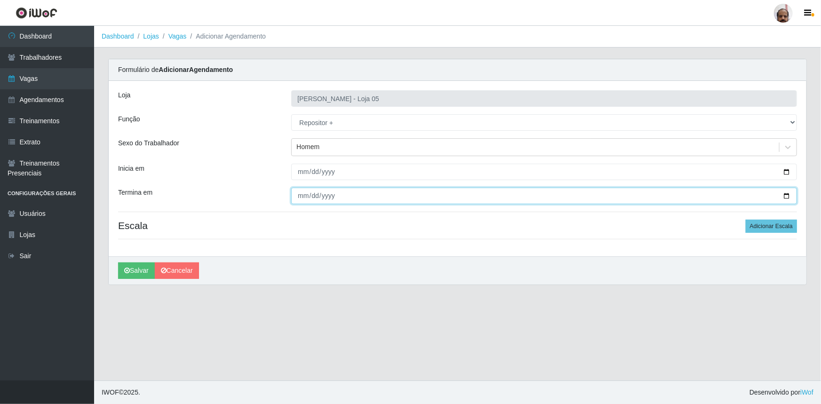
click at [782, 197] on input "Termina em" at bounding box center [544, 196] width 506 height 16
click at [791, 200] on input "Termina em" at bounding box center [544, 196] width 506 height 16
click at [788, 195] on input "Termina em" at bounding box center [544, 196] width 506 height 16
type input "[DATE]"
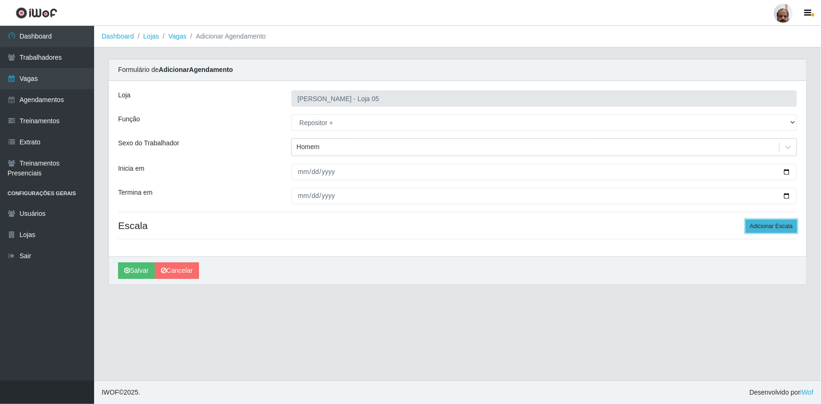
click at [761, 225] on button "Adicionar Escala" at bounding box center [771, 226] width 51 height 13
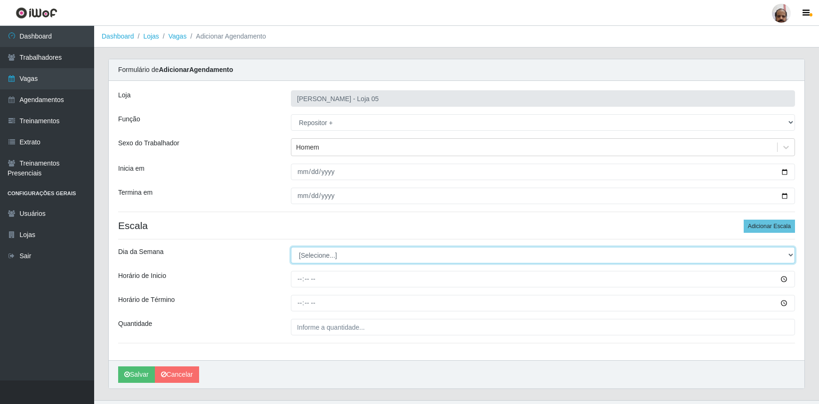
drag, startPoint x: 792, startPoint y: 257, endPoint x: 761, endPoint y: 259, distance: 31.2
click at [792, 257] on select "[Selecione...] Segunda Terça Quarta Quinta Sexta Sábado Domingo" at bounding box center [543, 255] width 504 height 16
select select "5"
click at [291, 247] on select "[Selecione...] Segunda Terça Quarta Quinta Sexta Sábado Domingo" at bounding box center [543, 255] width 504 height 16
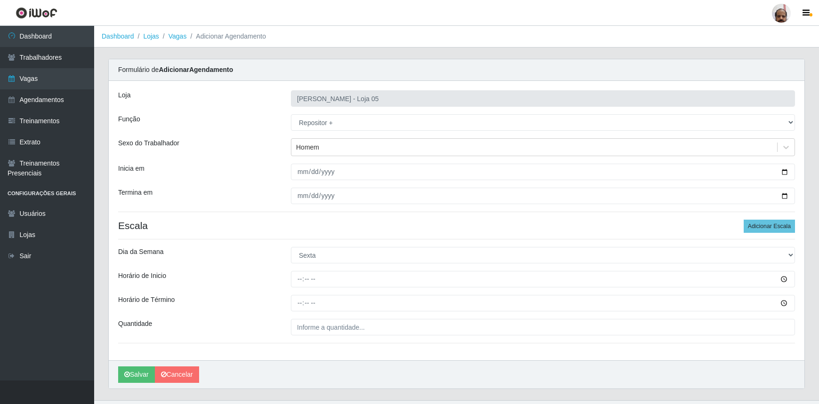
click at [290, 279] on div at bounding box center [543, 279] width 518 height 16
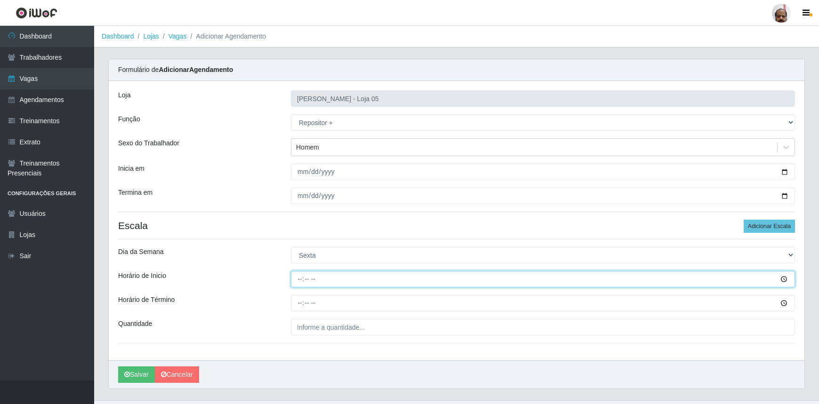
click at [295, 279] on input "Horário de Inicio" at bounding box center [543, 279] width 504 height 16
type input "23:00"
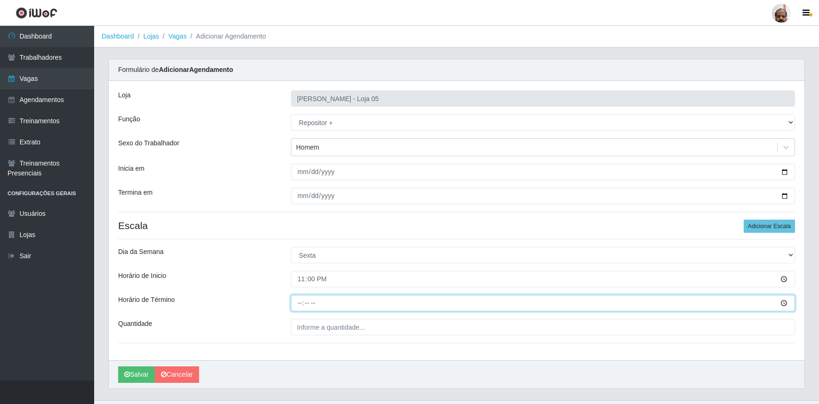
click at [301, 300] on input "Horário de Término" at bounding box center [543, 303] width 504 height 16
type input "05:00"
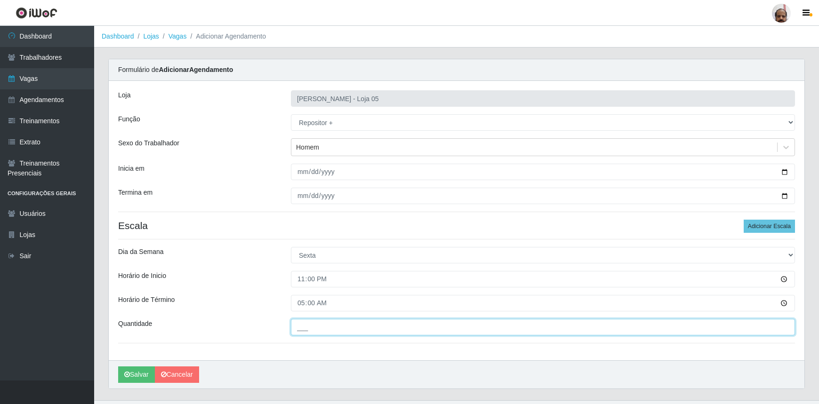
click at [354, 328] on input "___" at bounding box center [543, 327] width 504 height 16
type input "3__"
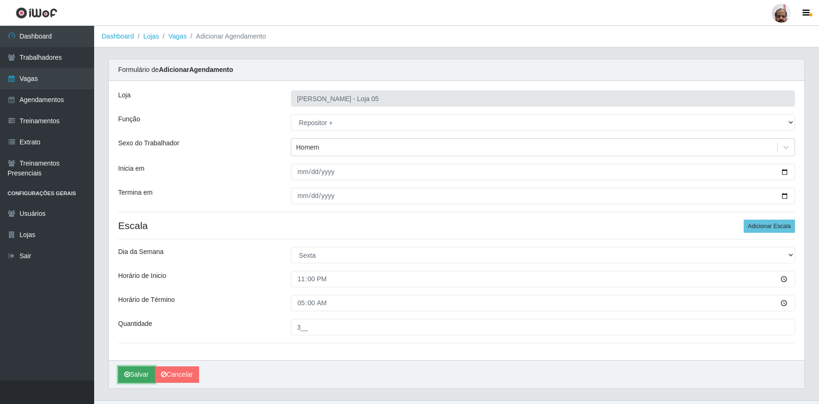
click at [139, 370] on button "Salvar" at bounding box center [136, 375] width 37 height 16
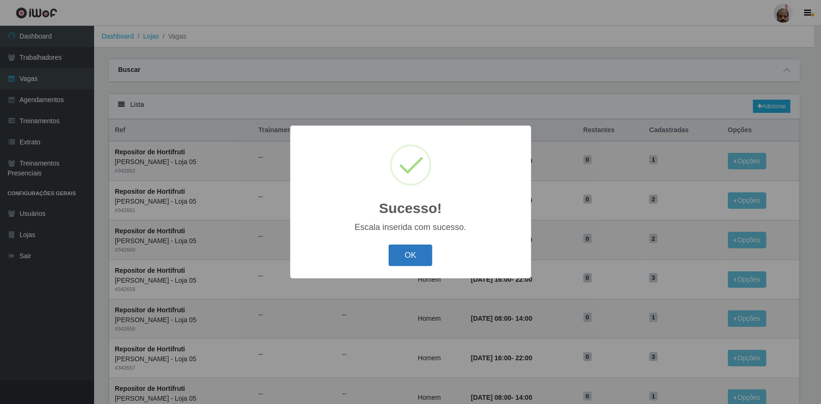
click at [400, 254] on button "OK" at bounding box center [411, 256] width 44 height 22
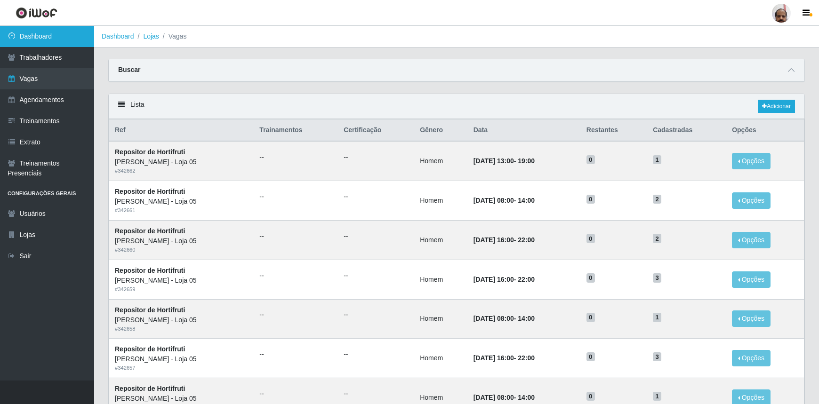
click at [45, 35] on link "Dashboard" at bounding box center [47, 36] width 94 height 21
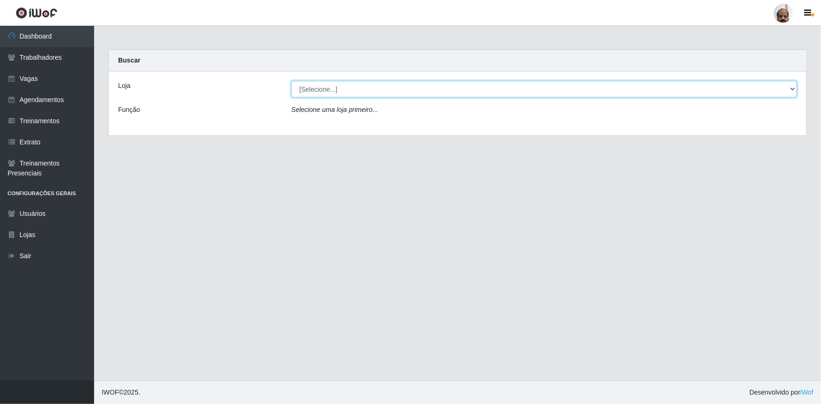
drag, startPoint x: 794, startPoint y: 88, endPoint x: 788, endPoint y: 92, distance: 7.1
click at [794, 88] on select "[Selecione...] Mar Vermelho - Loja 05" at bounding box center [544, 89] width 506 height 16
select select "252"
click at [291, 81] on select "[Selecione...] Mar Vermelho - Loja 05" at bounding box center [544, 89] width 506 height 16
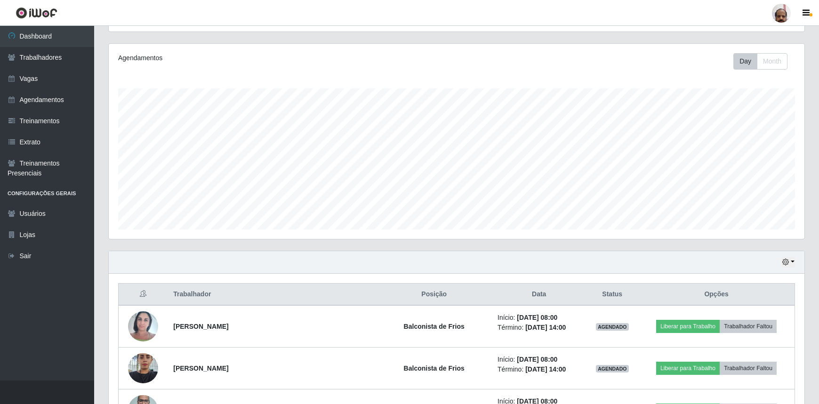
scroll to position [299, 0]
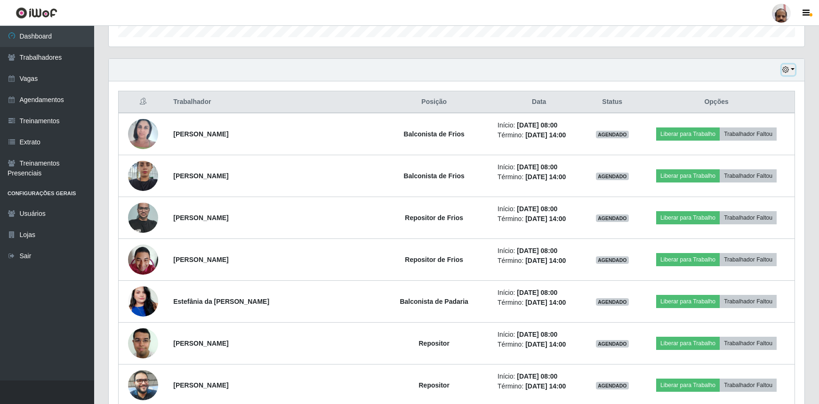
click at [790, 70] on button "button" at bounding box center [788, 69] width 13 height 11
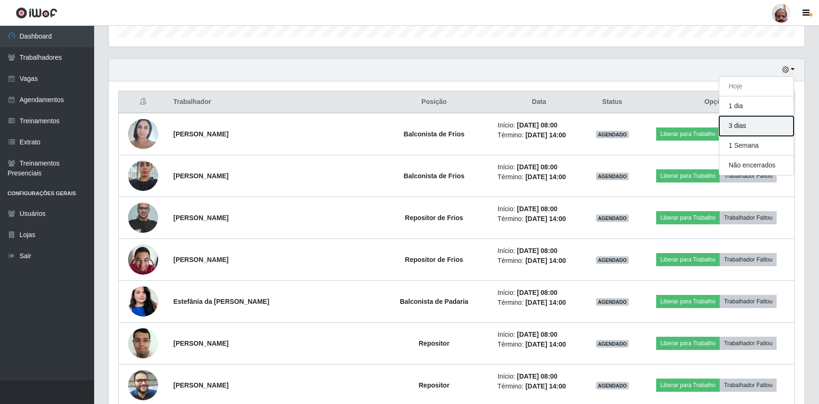
click at [747, 128] on button "3 dias" at bounding box center [756, 126] width 74 height 20
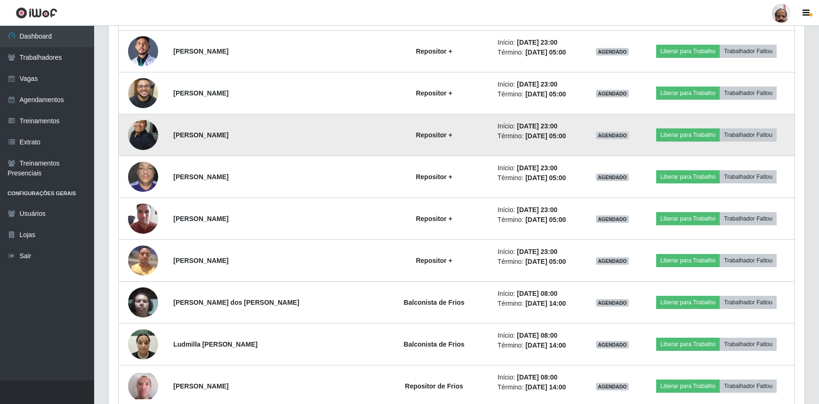
scroll to position [2525, 0]
